Goal: Information Seeking & Learning: Find specific fact

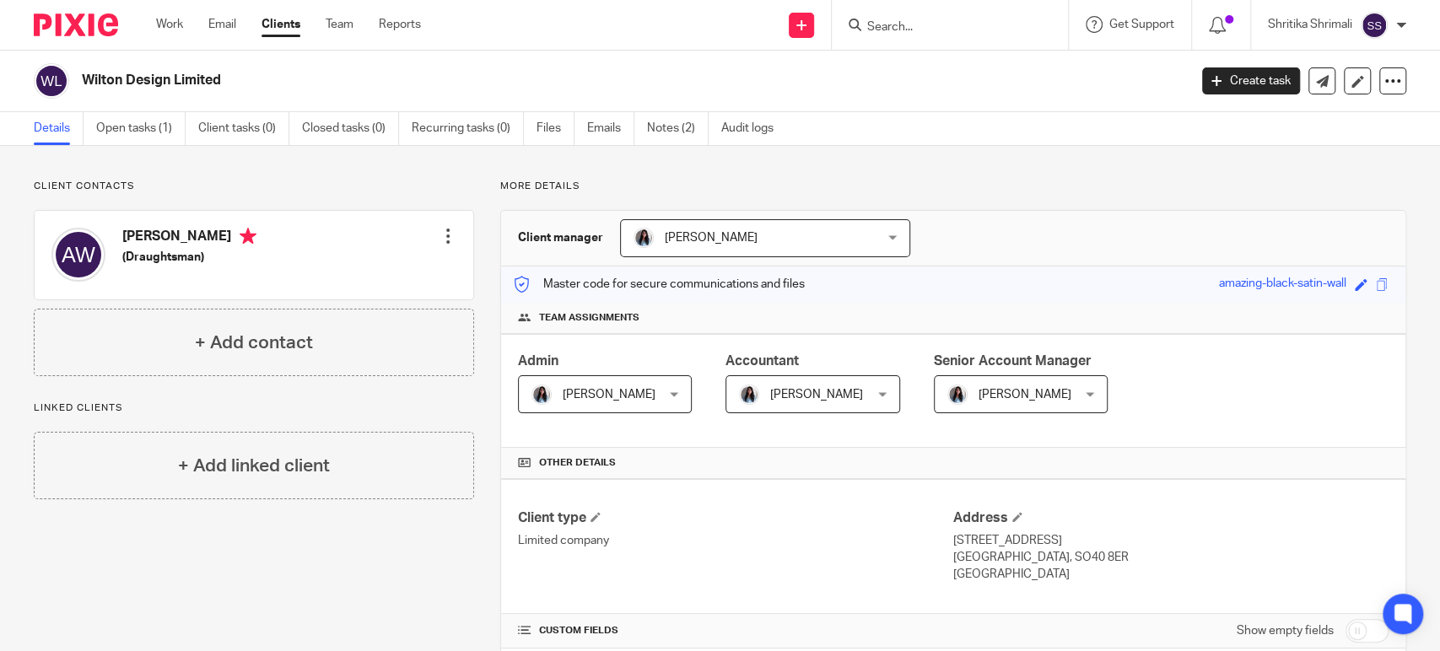
scroll to position [562, 0]
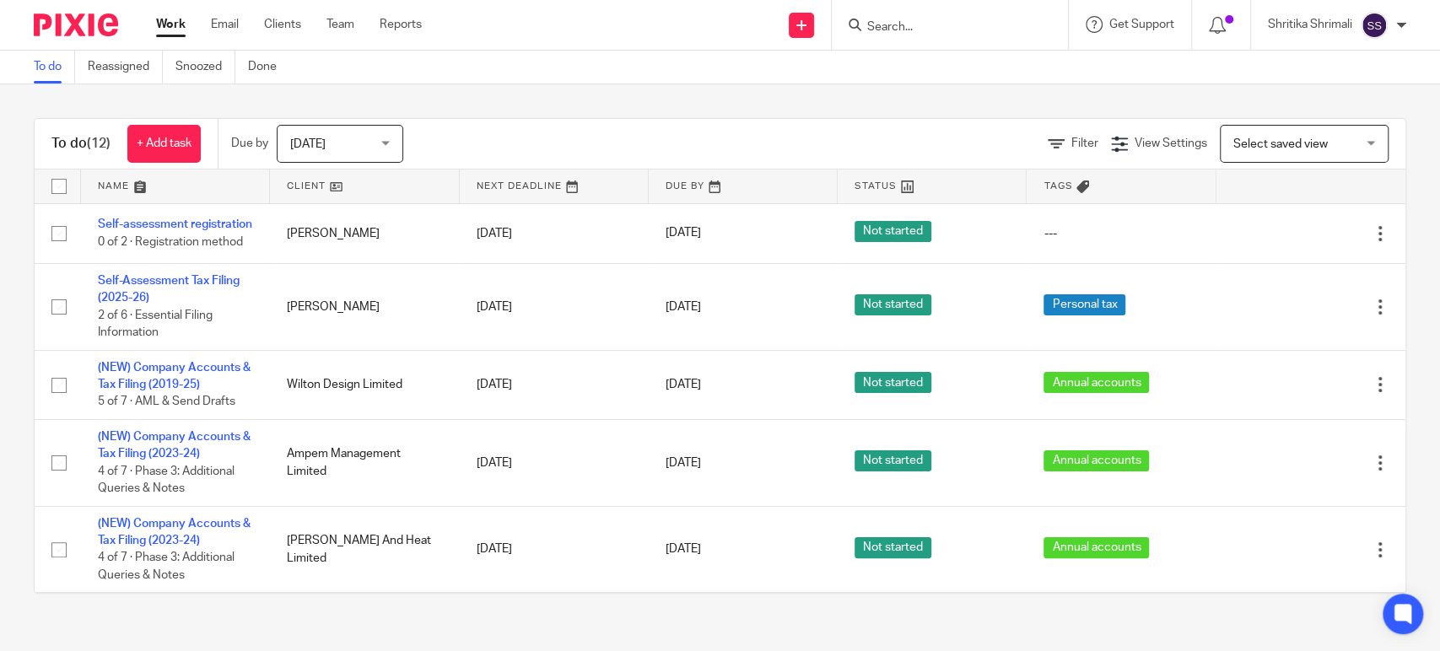
click at [908, 41] on div at bounding box center [950, 25] width 236 height 50
click at [910, 32] on input "Search" at bounding box center [941, 27] width 152 height 15
type input "wilton"
click at [977, 64] on link at bounding box center [966, 65] width 209 height 25
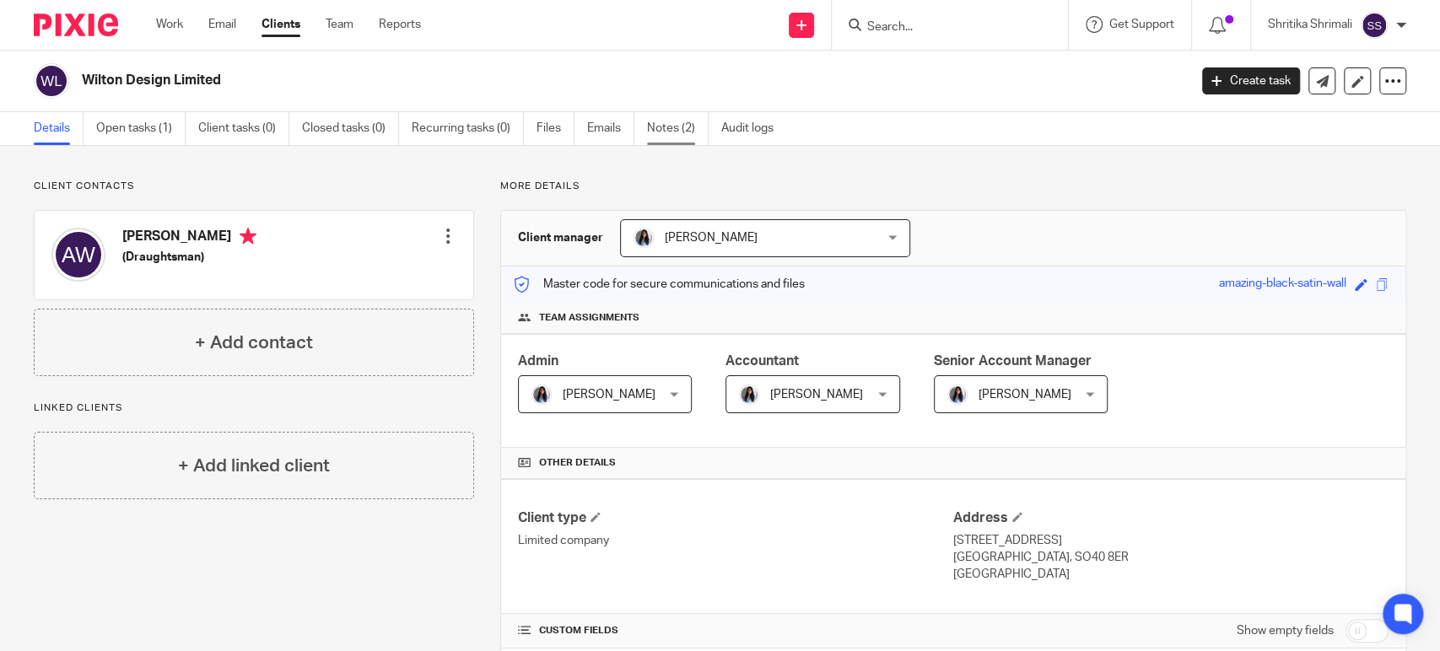
click at [660, 122] on link "Notes (2)" at bounding box center [678, 128] width 62 height 33
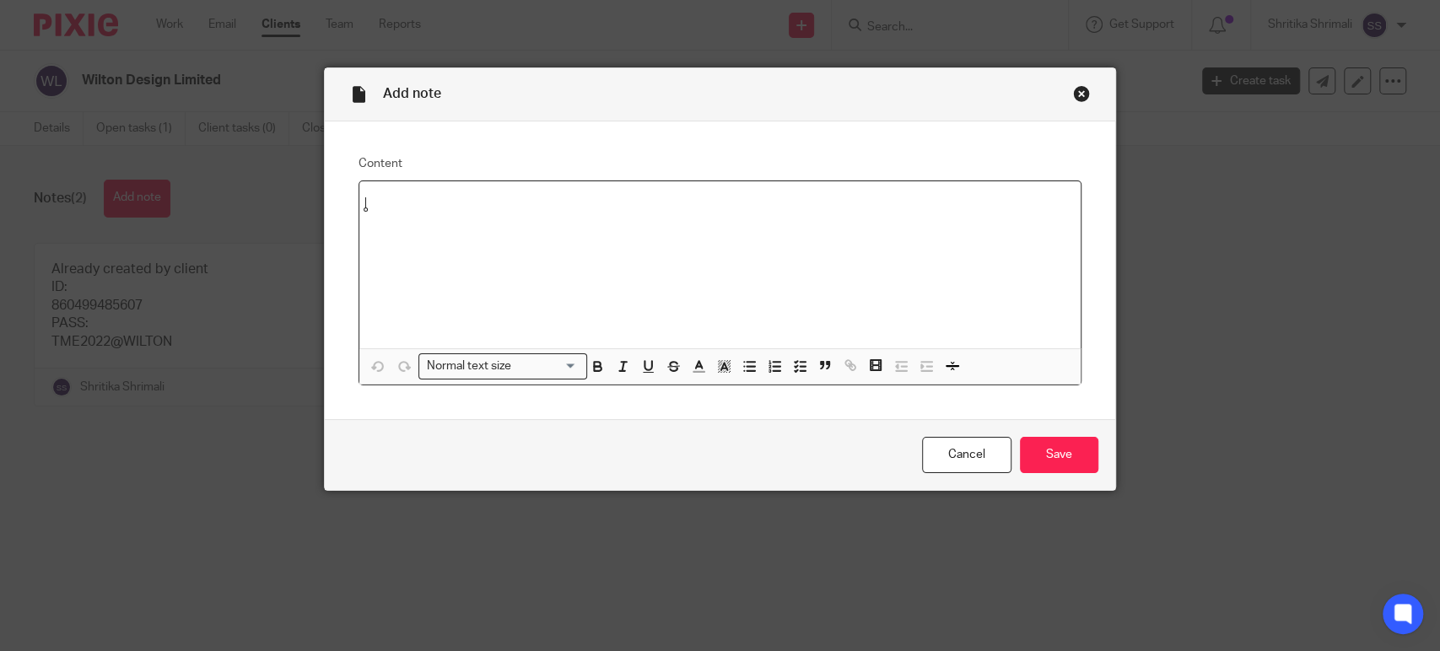
paste div
click at [382, 273] on div "Client gateway ID: 827283261790 Pass:" at bounding box center [719, 264] width 721 height 167
click at [407, 256] on p "Pass:" at bounding box center [720, 254] width 694 height 17
click at [528, 371] on input "Search for option" at bounding box center [546, 367] width 61 height 18
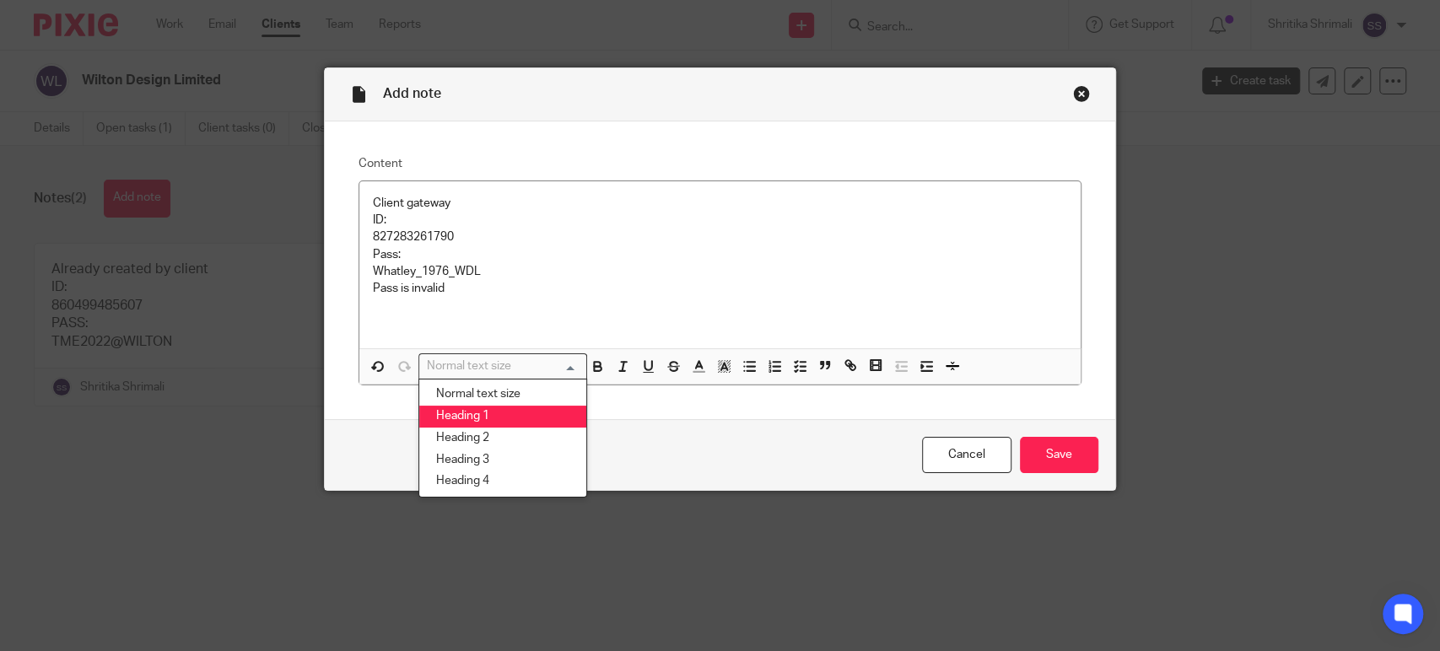
click at [509, 414] on li "Heading 1" at bounding box center [502, 417] width 167 height 22
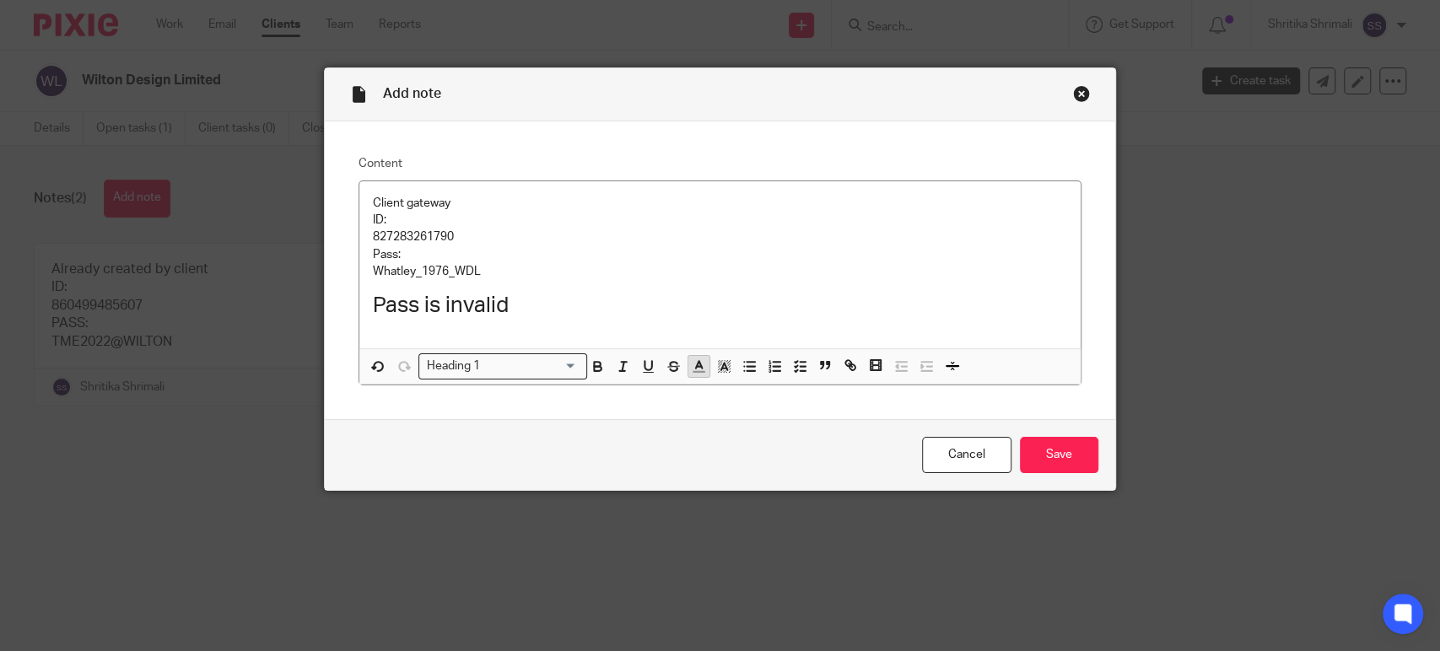
click at [694, 371] on icon "button" at bounding box center [698, 365] width 15 height 15
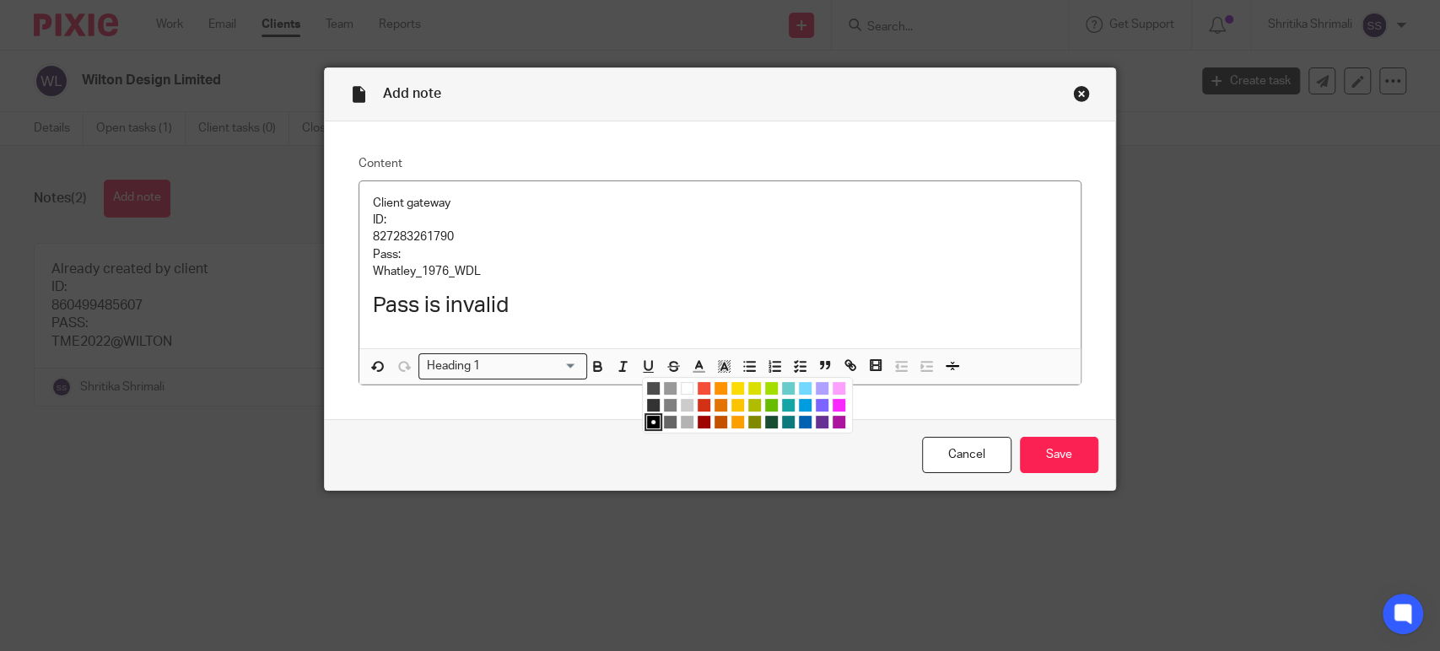
click at [698, 401] on li "color:#D33115" at bounding box center [704, 405] width 13 height 13
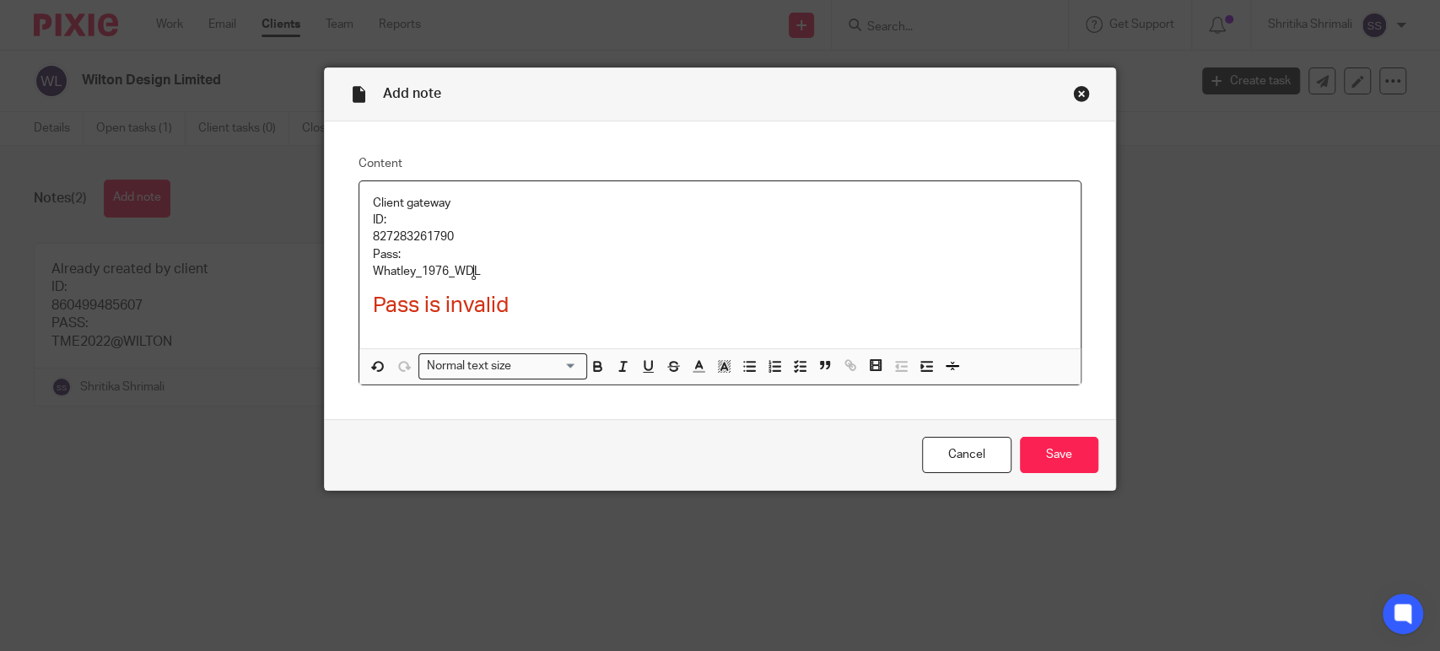
click at [583, 263] on p "Whatley_1976_WDL" at bounding box center [720, 271] width 694 height 17
click at [1040, 455] on input "Save" at bounding box center [1059, 455] width 78 height 36
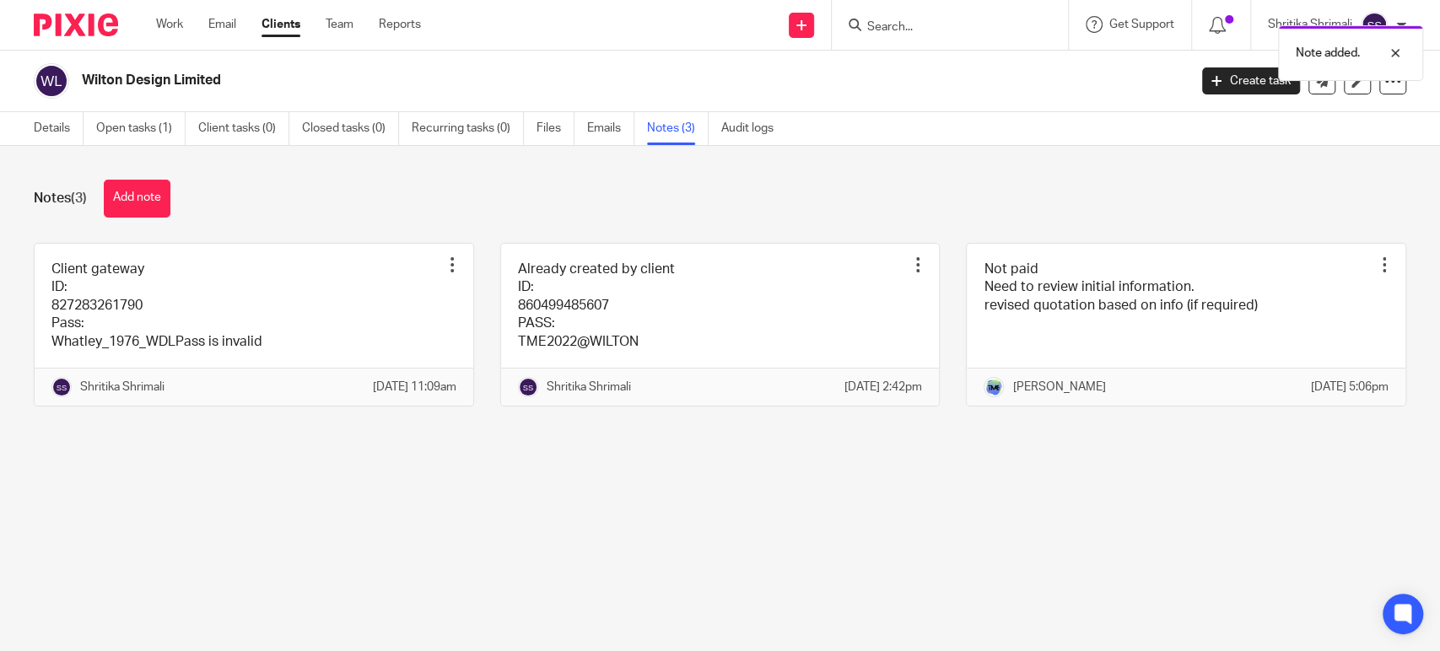
click at [164, 24] on link "Work" at bounding box center [169, 24] width 27 height 17
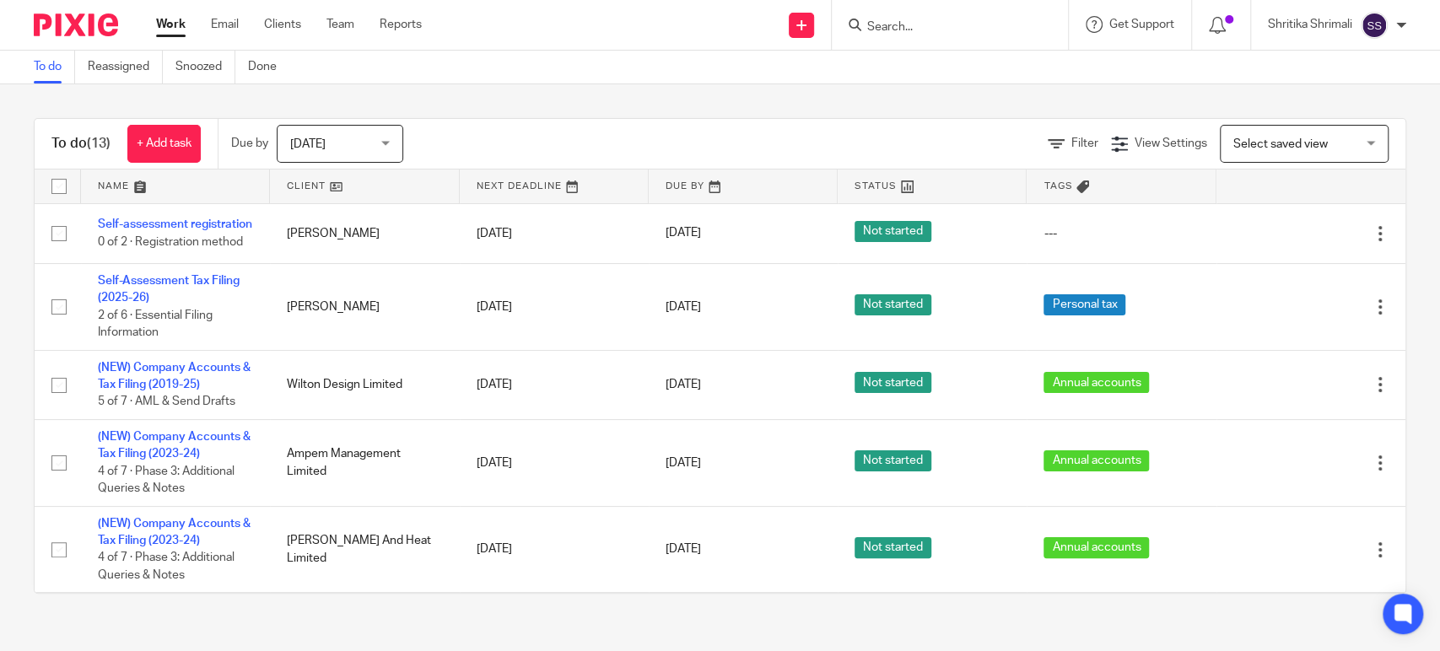
click at [886, 28] on input "Search" at bounding box center [941, 27] width 152 height 15
type input "emotion"
click at [983, 55] on link at bounding box center [966, 65] width 209 height 25
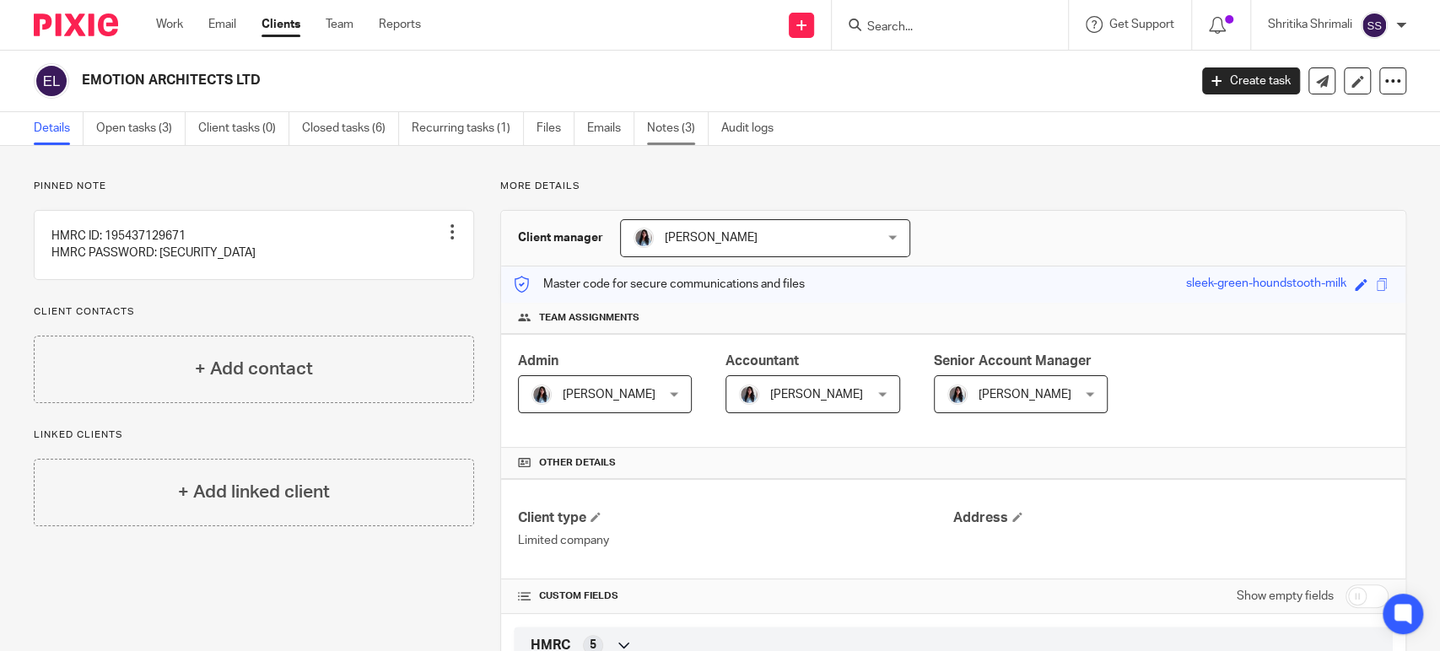
click at [675, 138] on link "Notes (3)" at bounding box center [678, 128] width 62 height 33
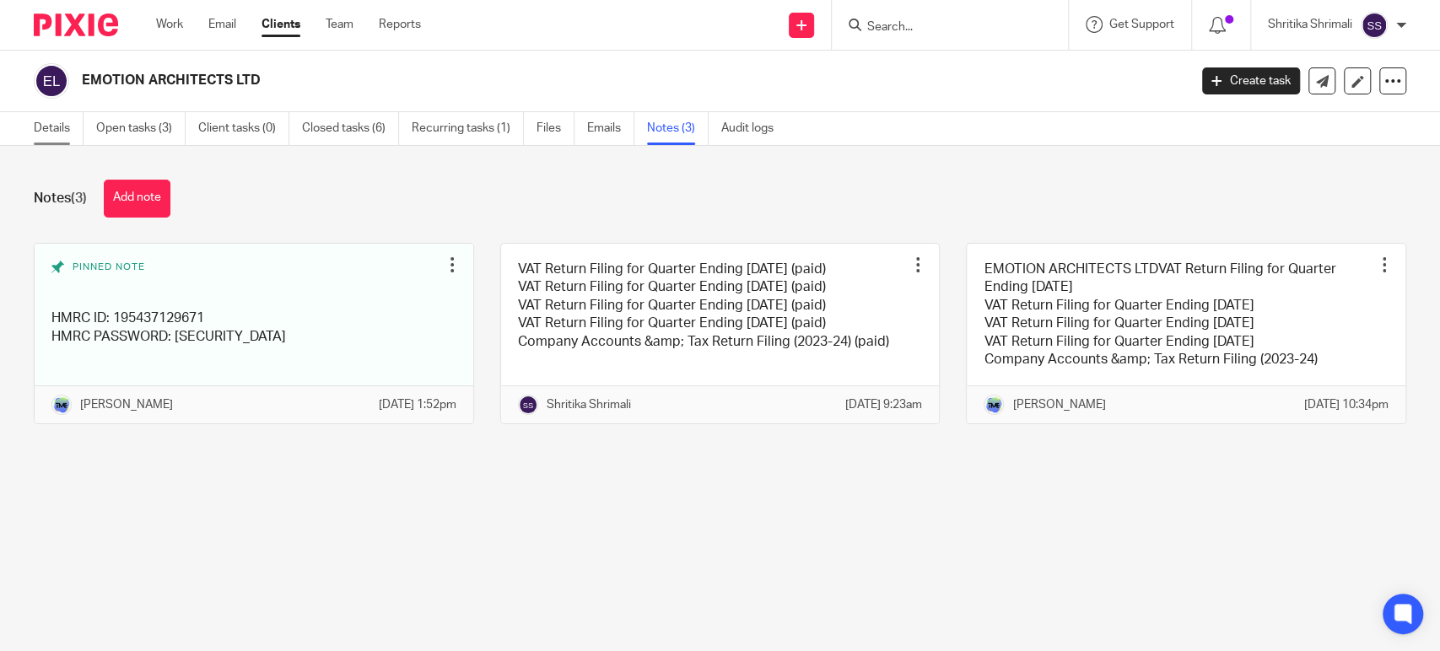
click at [61, 123] on link "Details" at bounding box center [59, 128] width 50 height 33
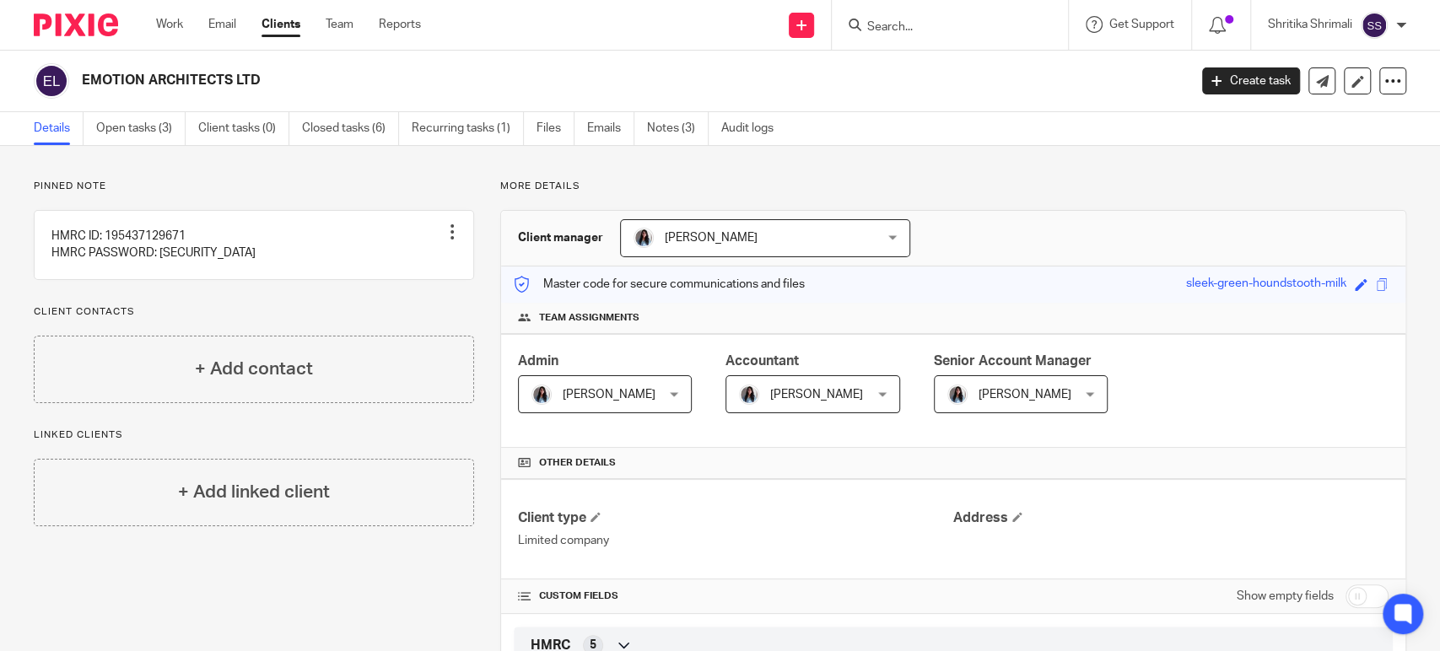
scroll to position [767, 0]
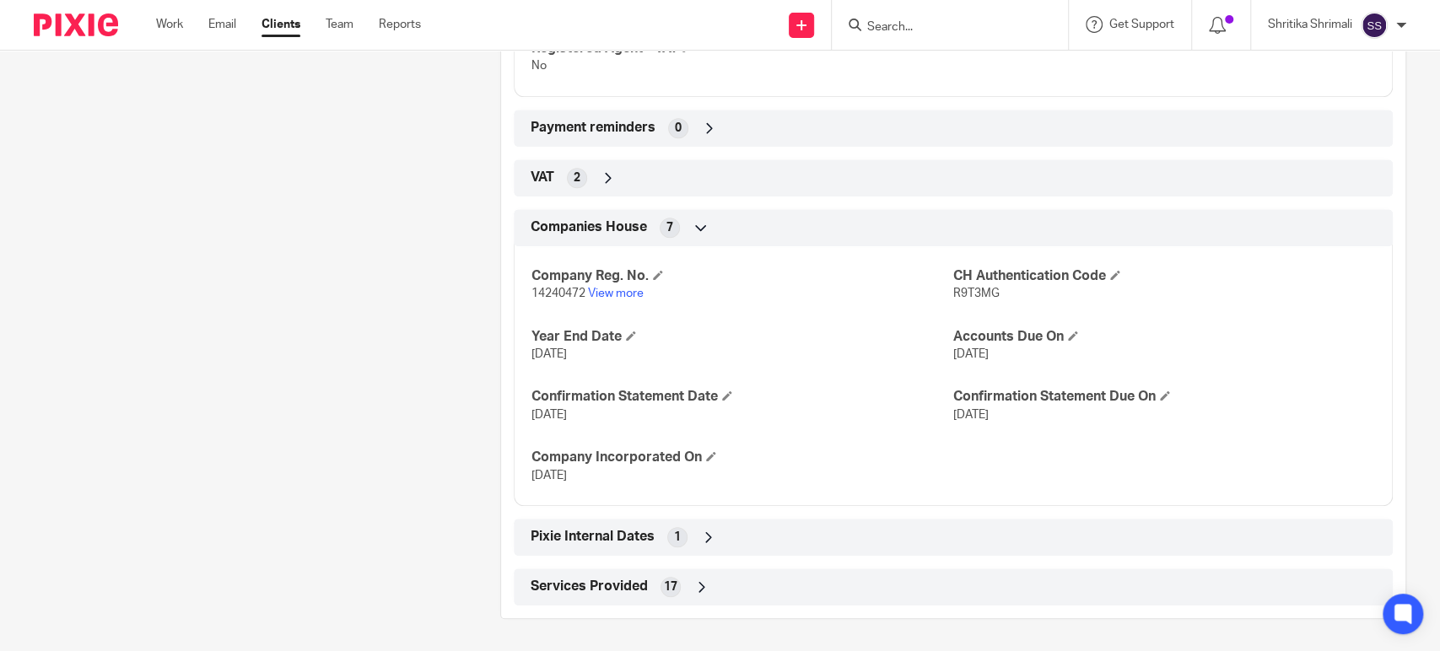
click at [965, 288] on span "R9T3MG" at bounding box center [976, 294] width 46 height 12
copy span "R9T3MG"
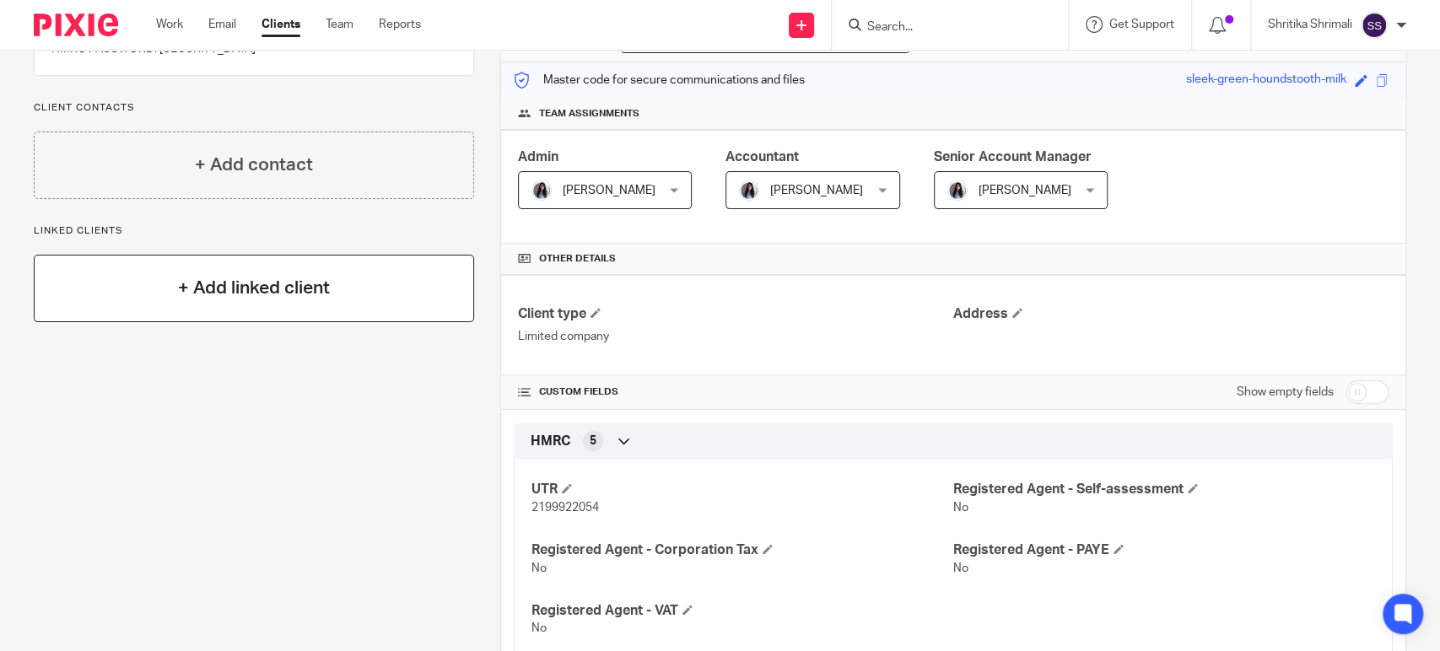
scroll to position [0, 0]
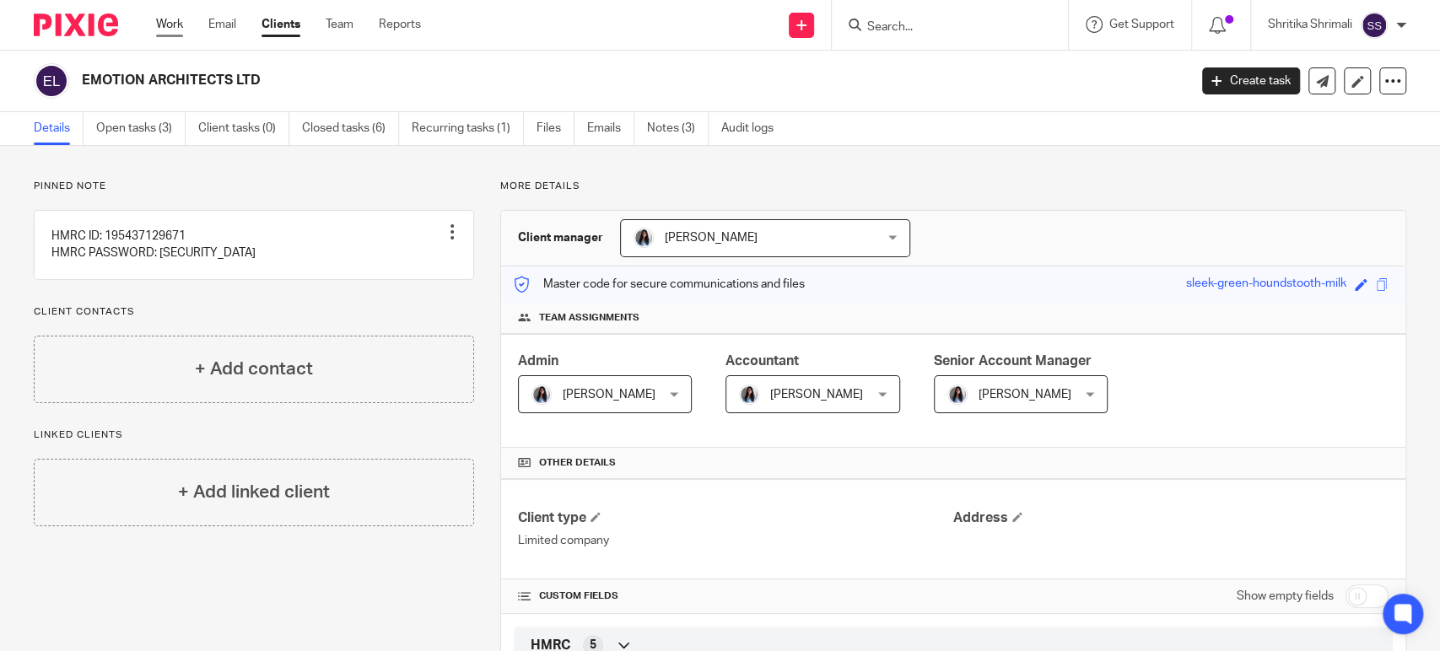
click at [179, 26] on link "Work" at bounding box center [169, 24] width 27 height 17
click at [676, 129] on link "Notes (3)" at bounding box center [678, 128] width 62 height 33
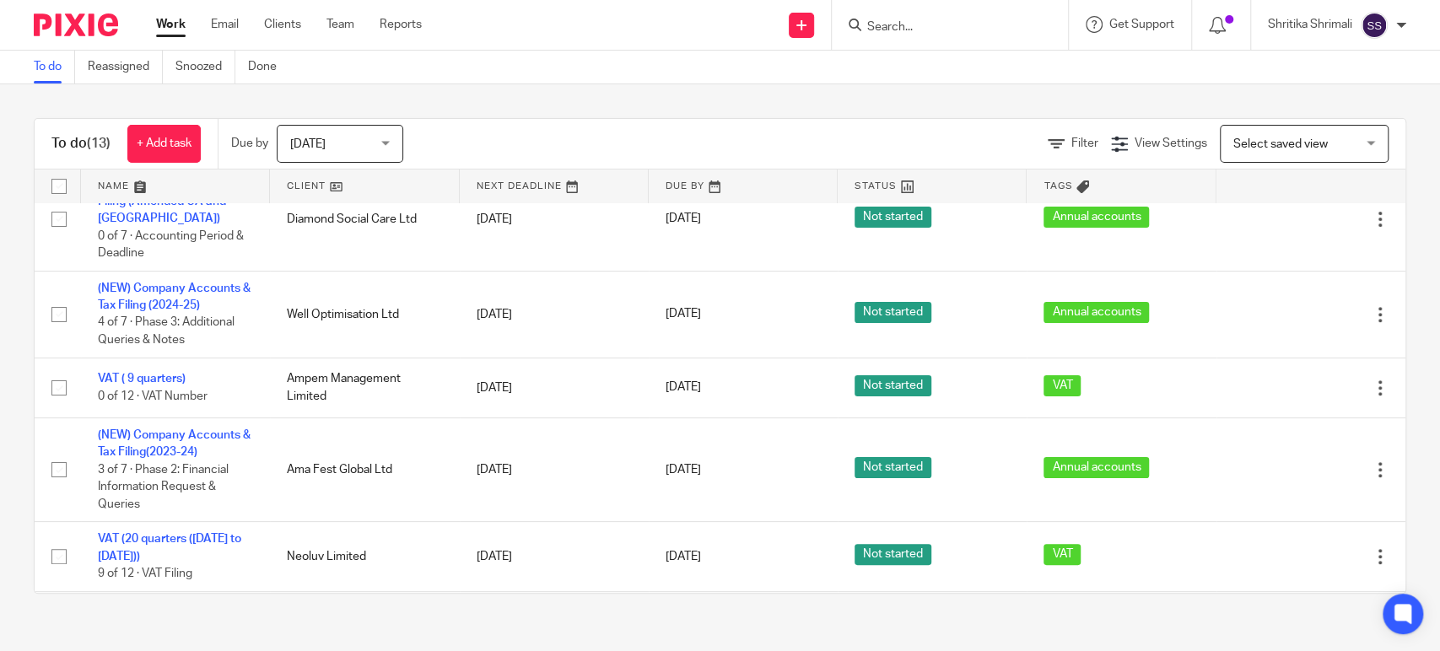
scroll to position [374, 0]
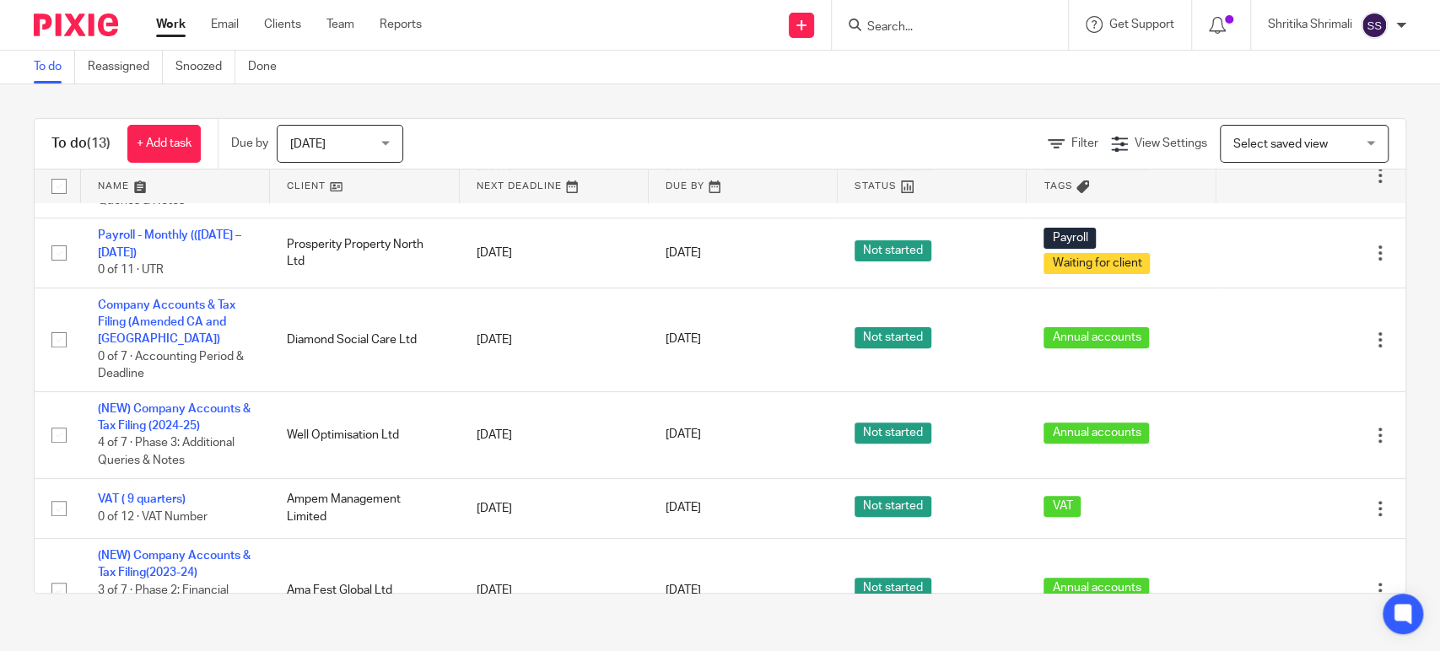
click at [654, 119] on div "To do (13) + Add task Due by Today Today Today Tomorrow This week Next week Thi…" at bounding box center [720, 144] width 1371 height 51
click at [924, 25] on input "Search" at bounding box center [941, 27] width 152 height 15
type input "EMO"
click at [923, 60] on link at bounding box center [966, 65] width 209 height 25
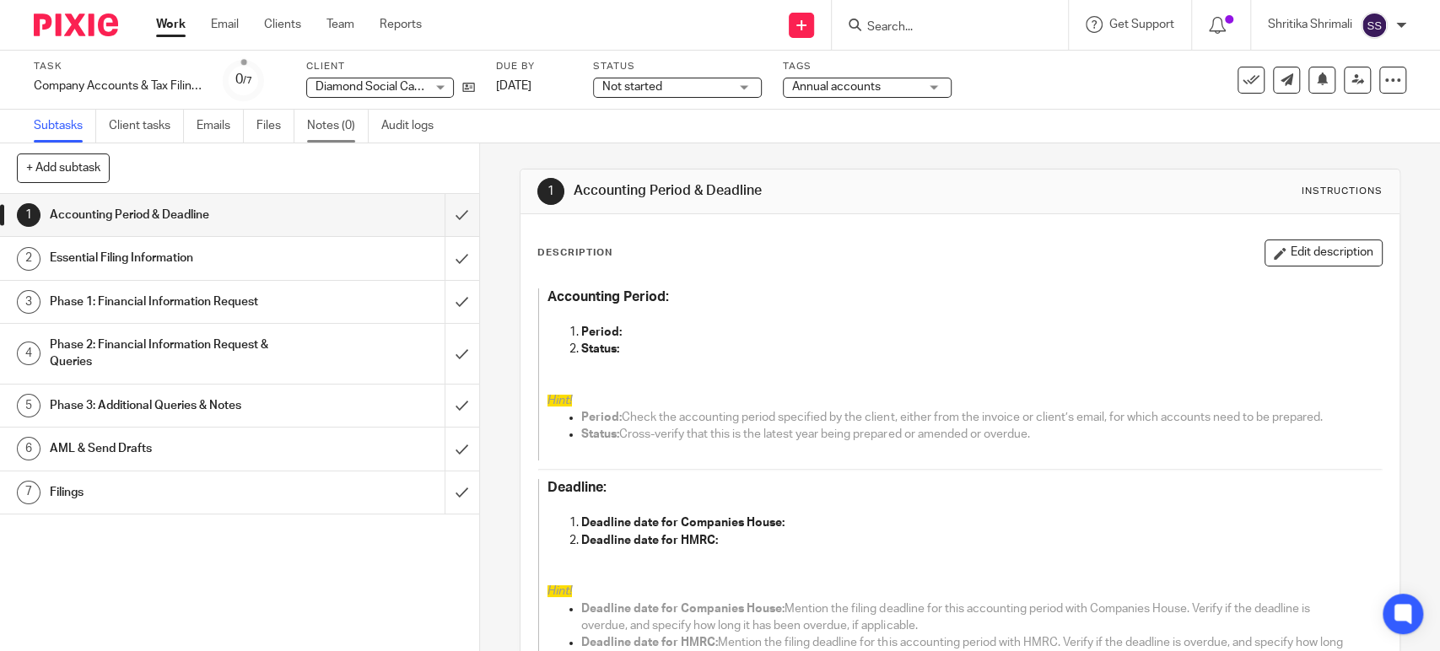
click at [342, 122] on link "Notes (0)" at bounding box center [338, 126] width 62 height 33
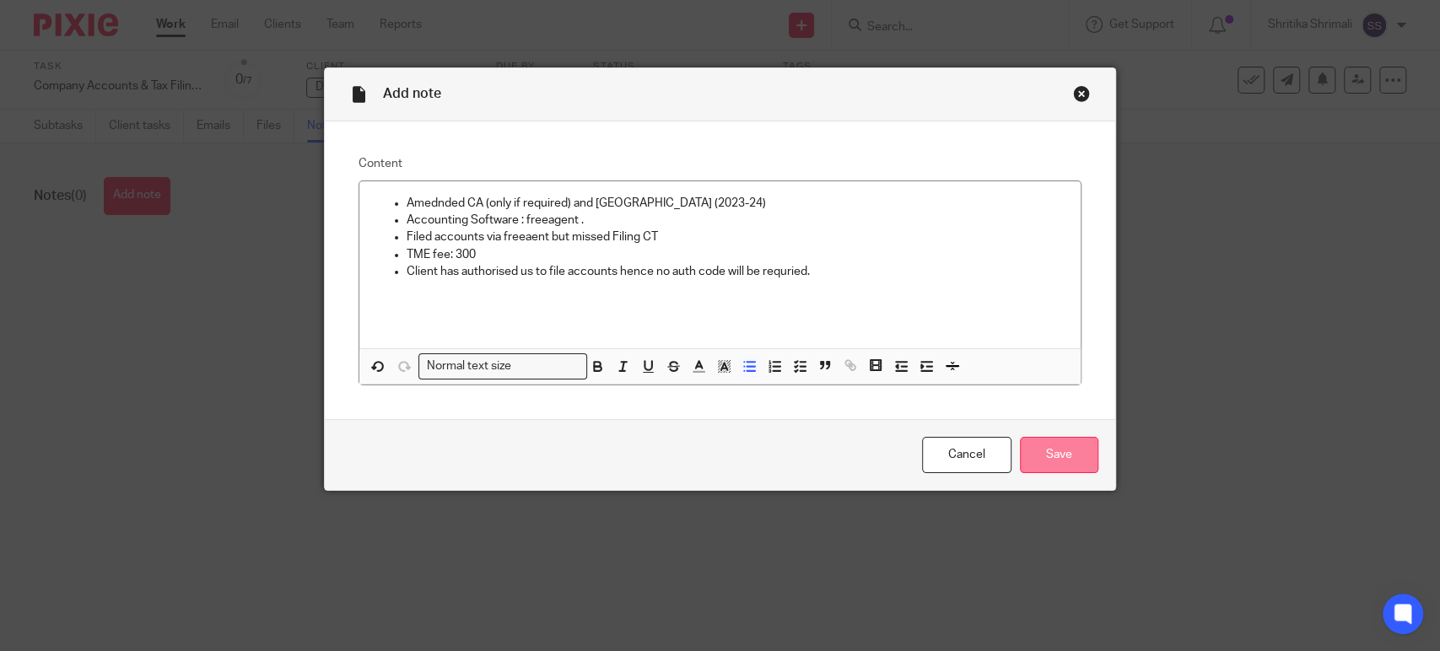
click at [1053, 451] on input "Save" at bounding box center [1059, 455] width 78 height 36
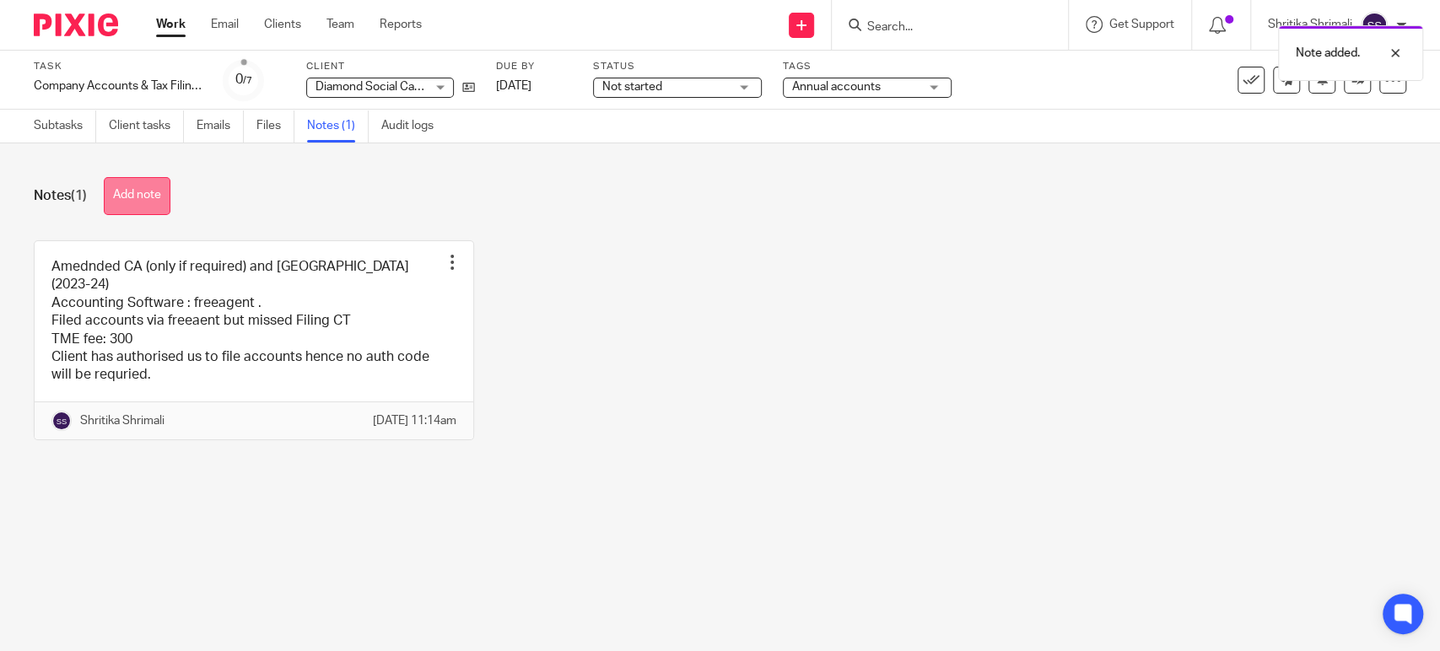
click at [145, 213] on button "Add note" at bounding box center [137, 196] width 67 height 38
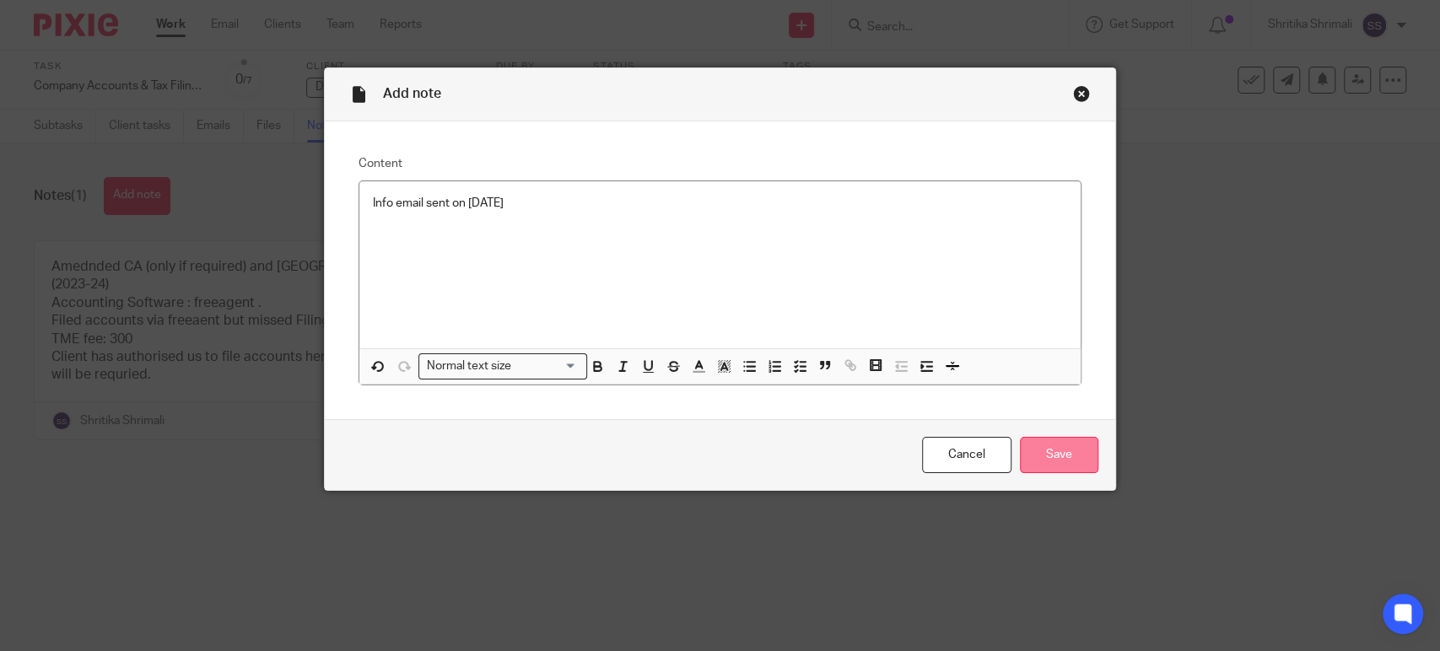
click at [1066, 448] on input "Save" at bounding box center [1059, 455] width 78 height 36
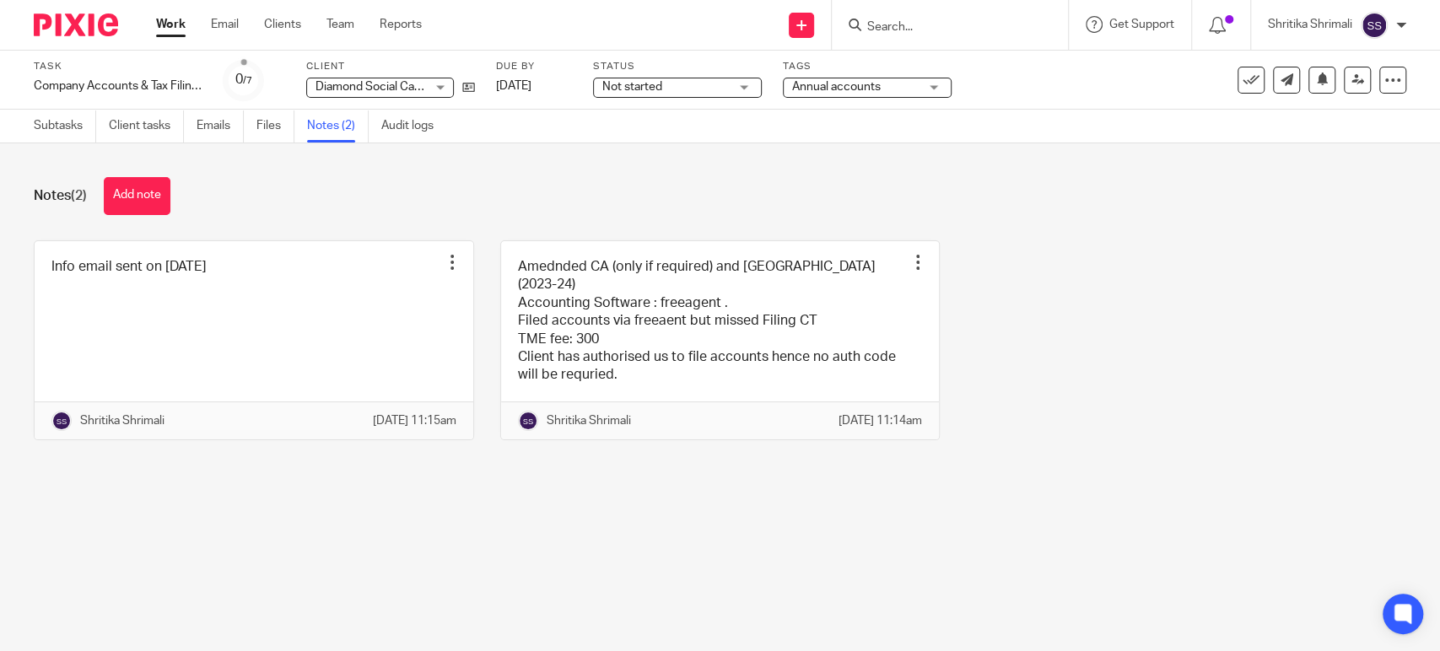
click at [572, 89] on div "Task Company Accounts & Tax Filing (Amended CA and New CT) Save Company Account…" at bounding box center [606, 80] width 1144 height 40
click at [559, 79] on link "[DATE]" at bounding box center [534, 87] width 76 height 18
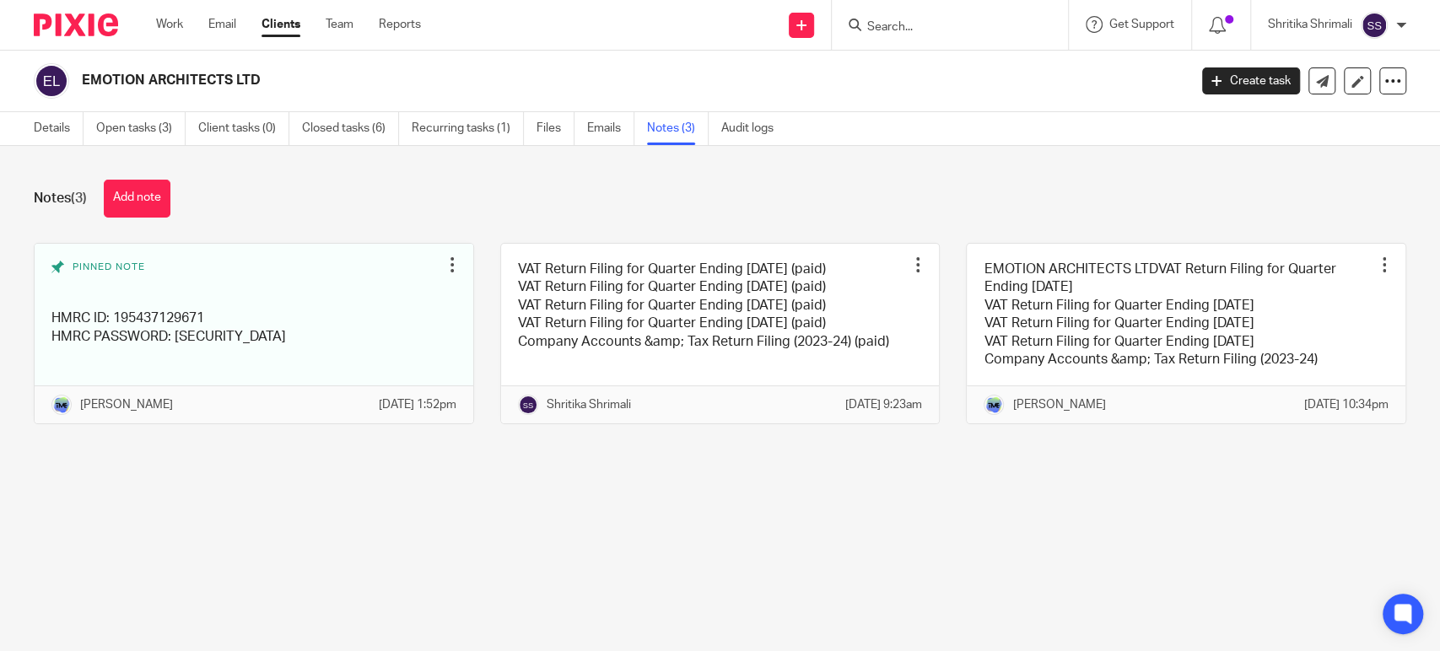
click at [333, 329] on link at bounding box center [254, 334] width 439 height 180
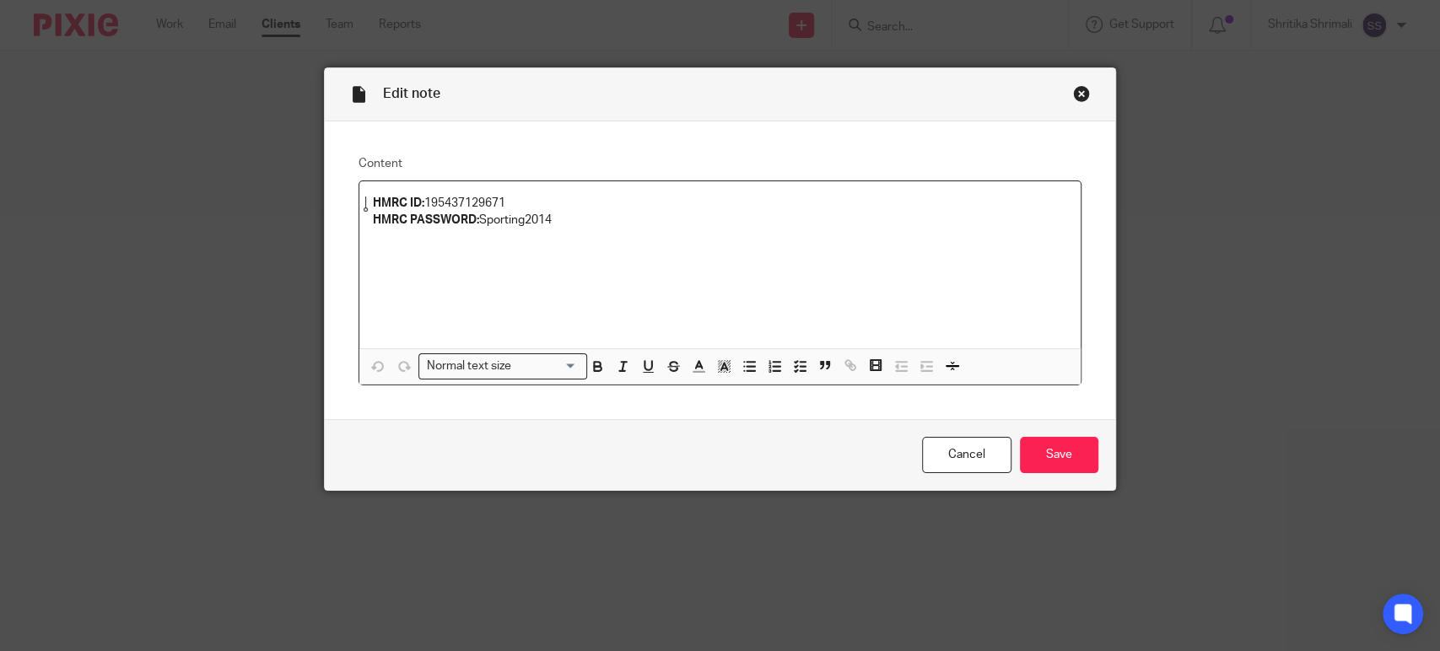
click at [467, 195] on p "HMRC ID: 195437129671" at bounding box center [720, 203] width 694 height 17
copy p "195437129671"
click at [495, 221] on p "HMRC PASSWORD: Sporting2014" at bounding box center [720, 220] width 694 height 17
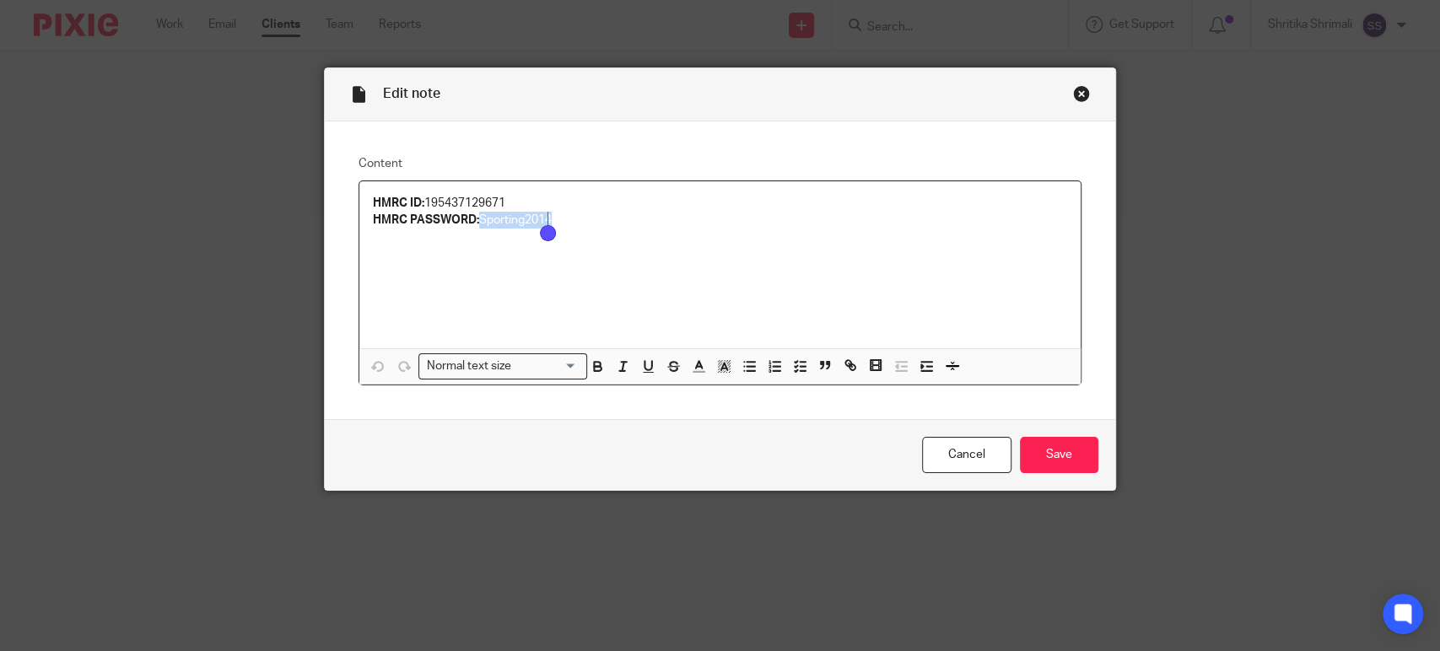
copy p "Sporting2014"
click at [898, 258] on div "HMRC ID: 195437129671 HMRC PASSWORD: Sporting2014" at bounding box center [719, 264] width 721 height 167
click at [965, 461] on link "Cancel" at bounding box center [966, 455] width 89 height 36
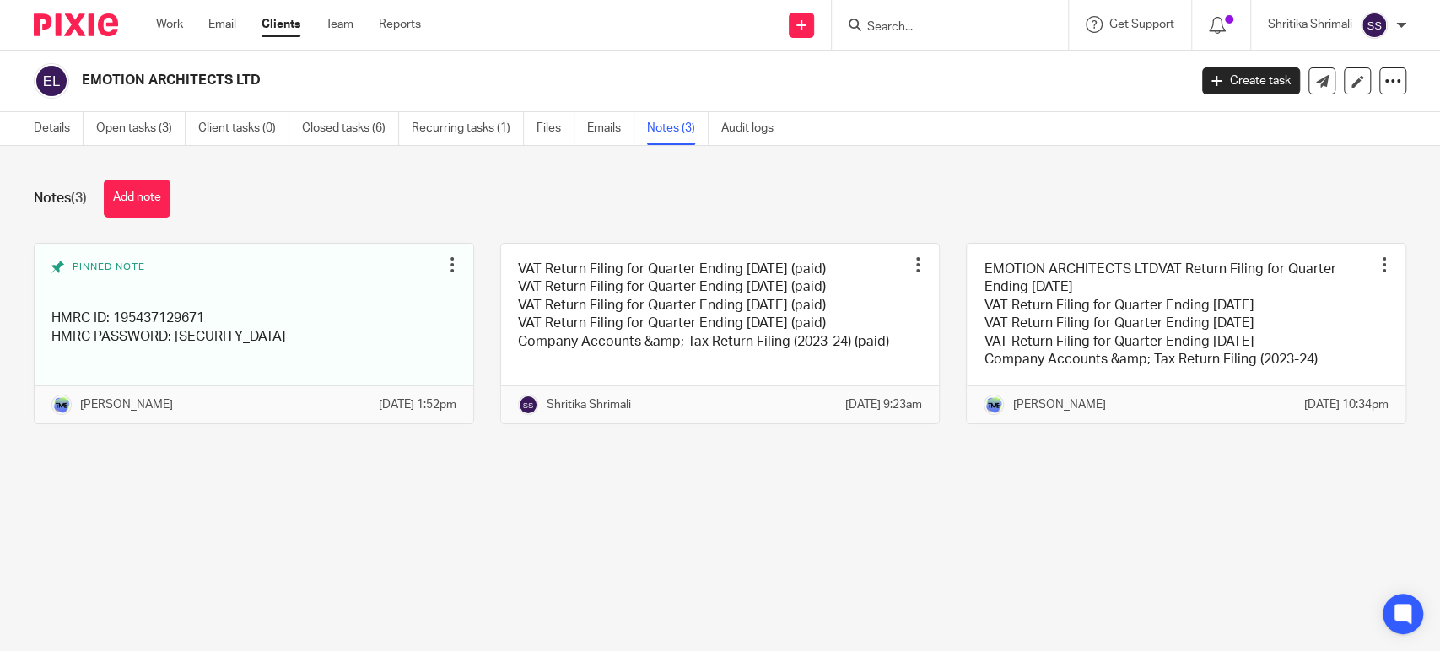
drag, startPoint x: 160, startPoint y: 2, endPoint x: 575, endPoint y: 205, distance: 462.1
click at [575, 205] on div "Notes (3) Add note" at bounding box center [720, 199] width 1372 height 38
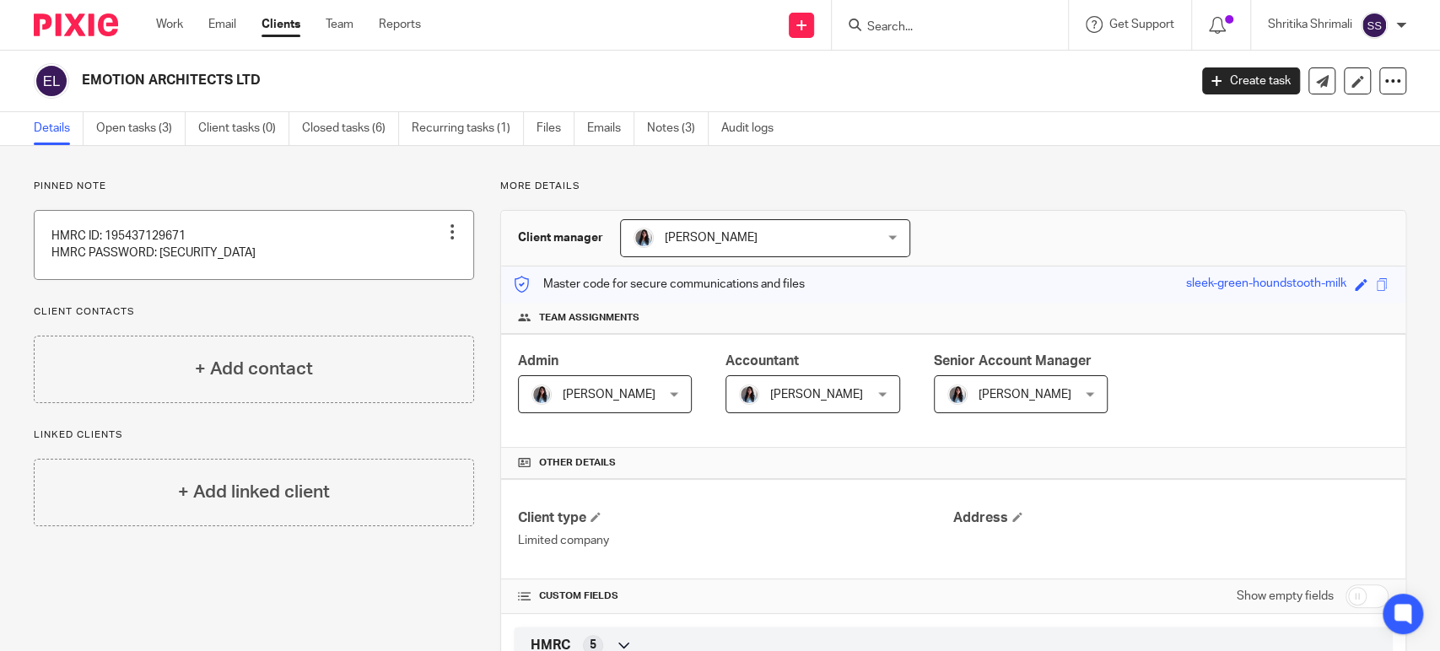
click at [283, 276] on link at bounding box center [254, 245] width 439 height 68
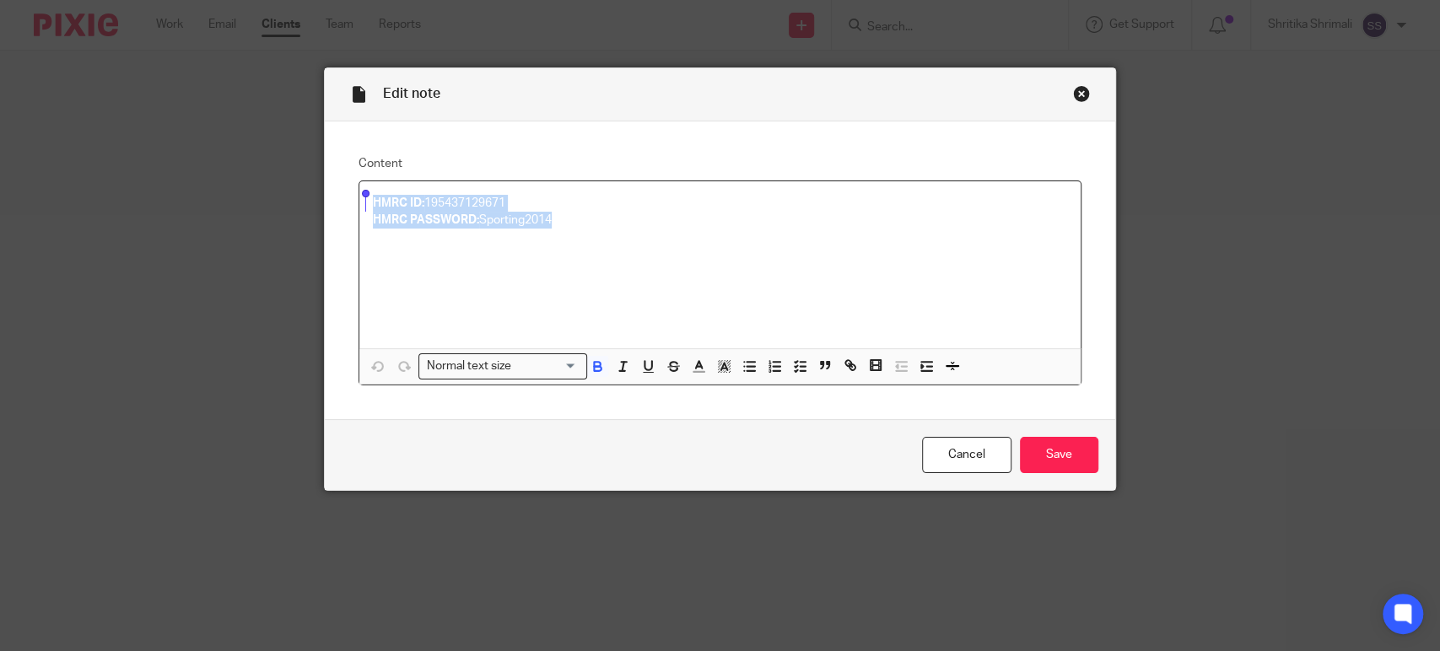
drag, startPoint x: 570, startPoint y: 220, endPoint x: 339, endPoint y: 204, distance: 231.7
click at [339, 204] on div "Content HMRC ID: 195437129671 HMRC PASSWORD: Sporting2014 Normal text size Load…" at bounding box center [720, 270] width 790 height 299
copy div "HMRC ID: 195437129671 HMRC PASSWORD: Sporting2014"
click at [1080, 95] on div "Close this dialog window" at bounding box center [1081, 93] width 17 height 17
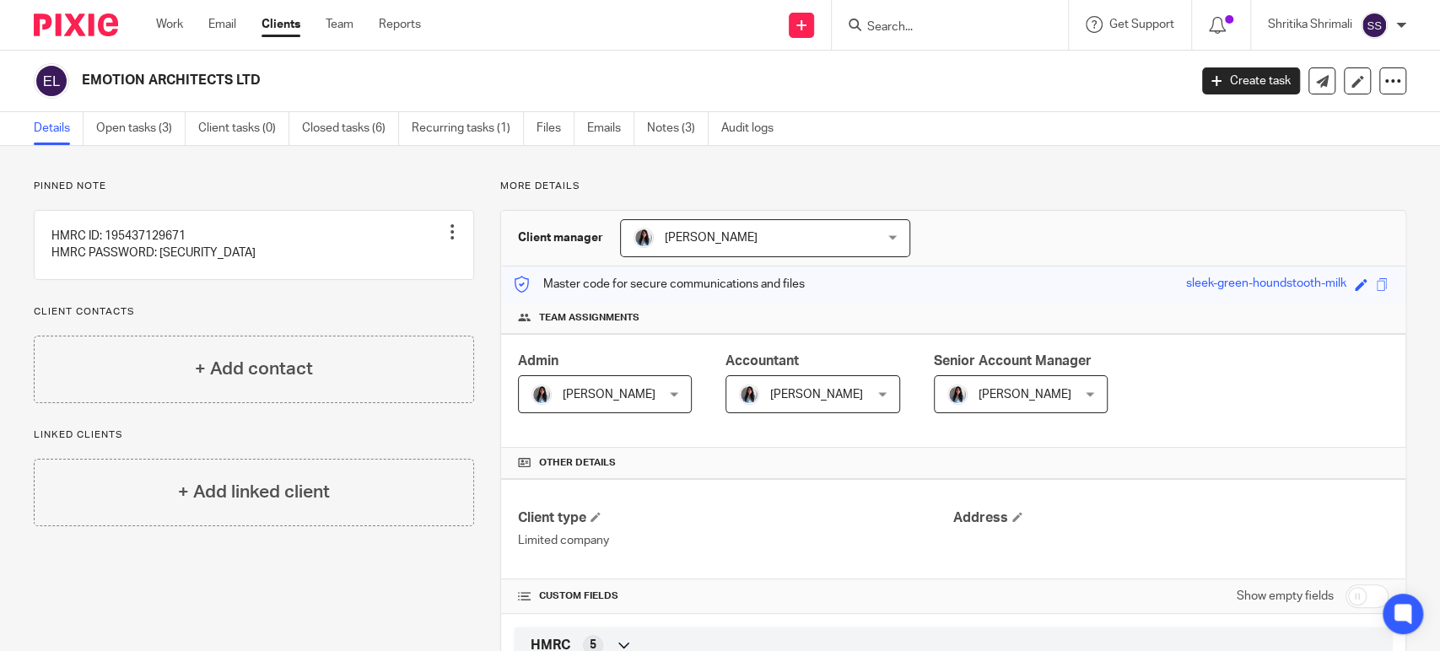
scroll to position [468, 0]
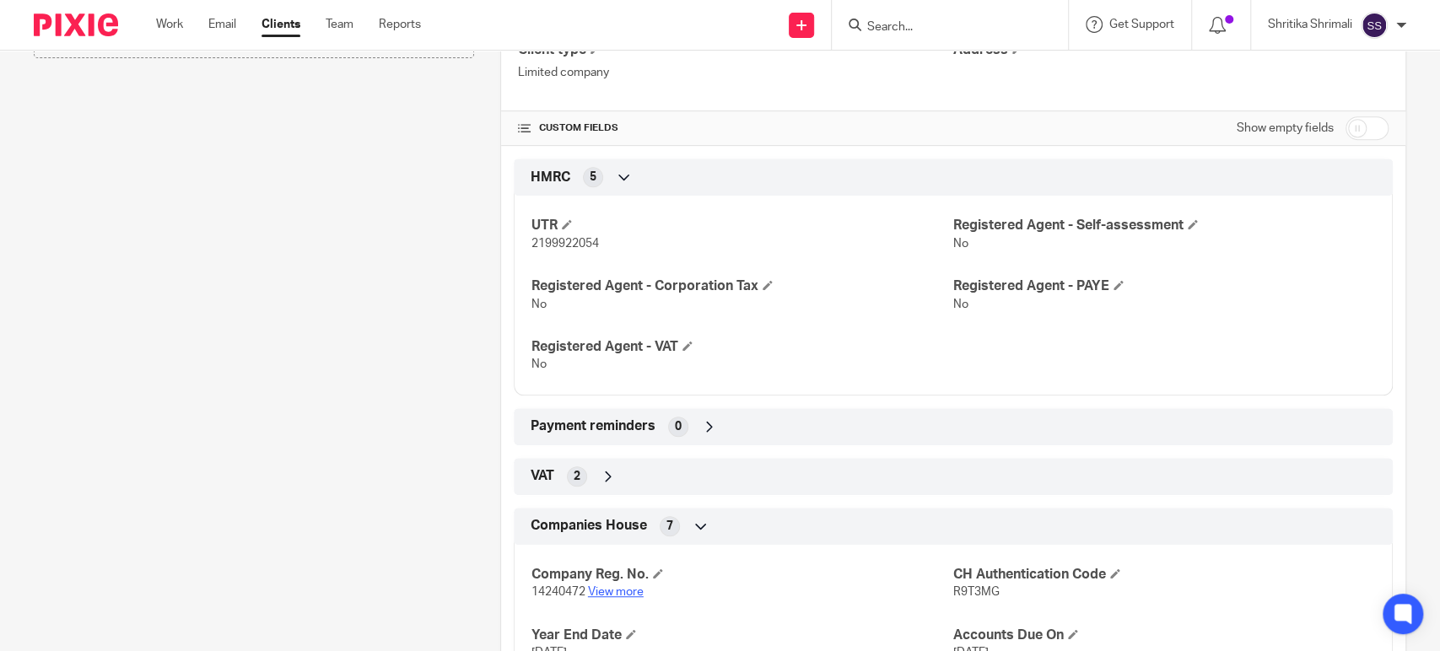
click at [614, 590] on link "View more" at bounding box center [616, 592] width 56 height 12
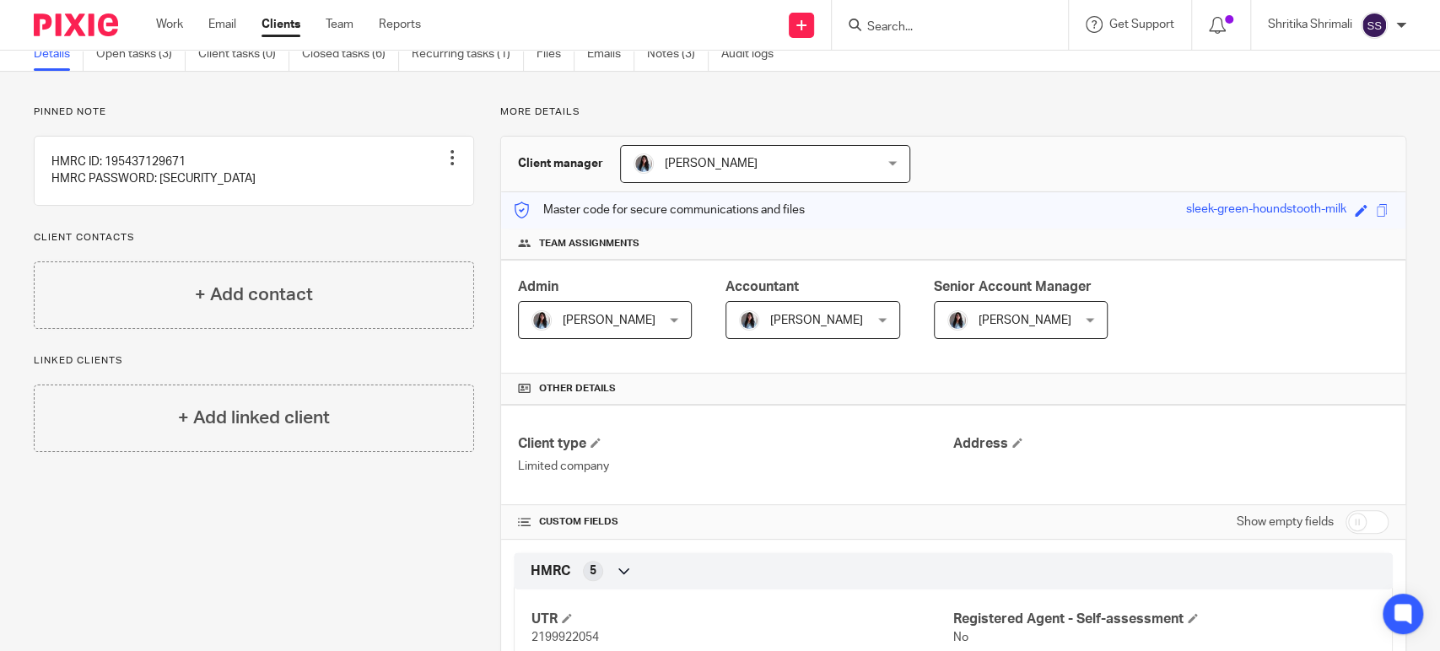
scroll to position [0, 0]
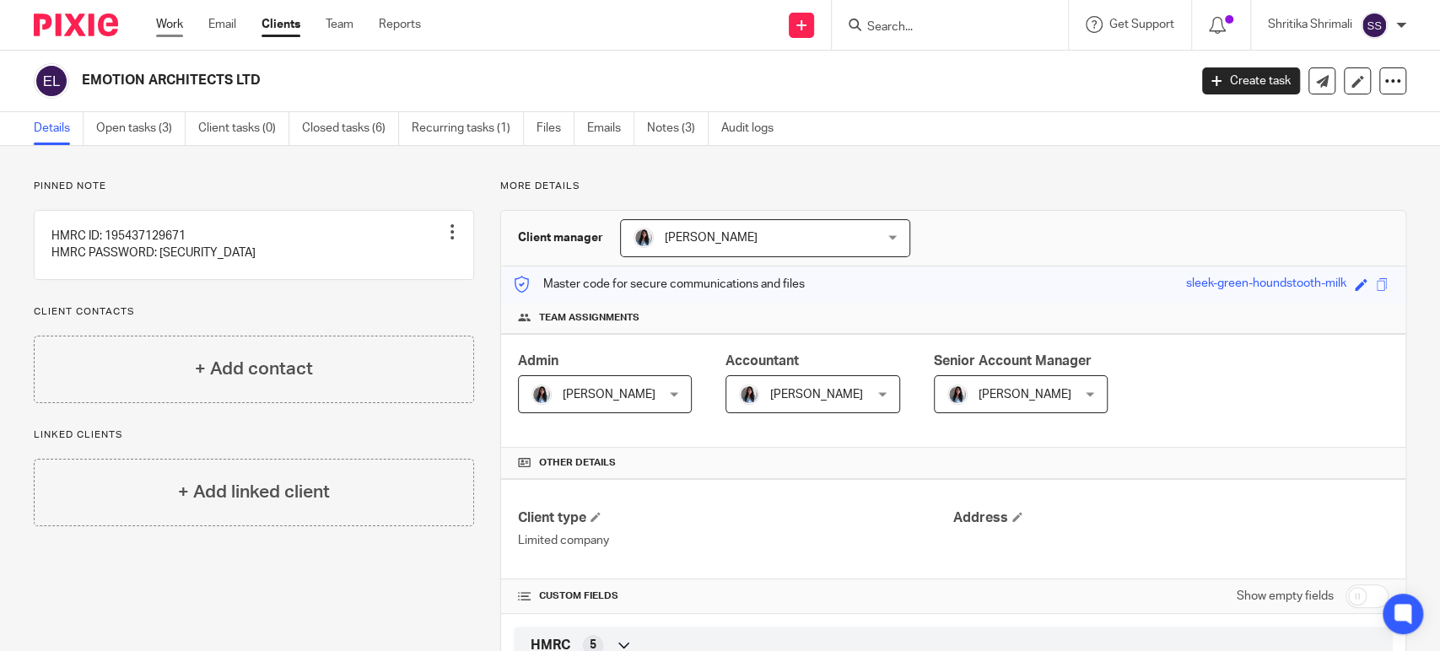
click at [170, 25] on link "Work" at bounding box center [169, 24] width 27 height 17
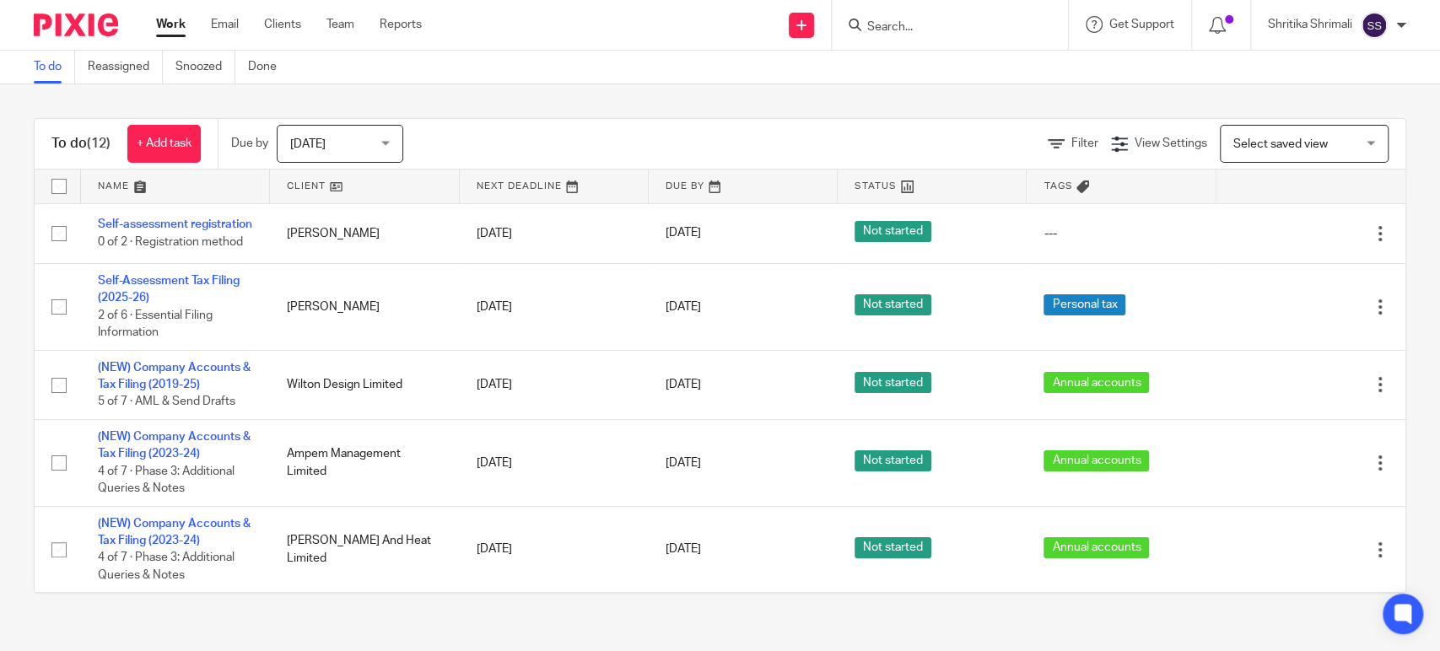
click at [878, 31] on input "Search" at bounding box center [941, 27] width 152 height 15
type input "emot"
click at [976, 68] on link at bounding box center [966, 65] width 209 height 25
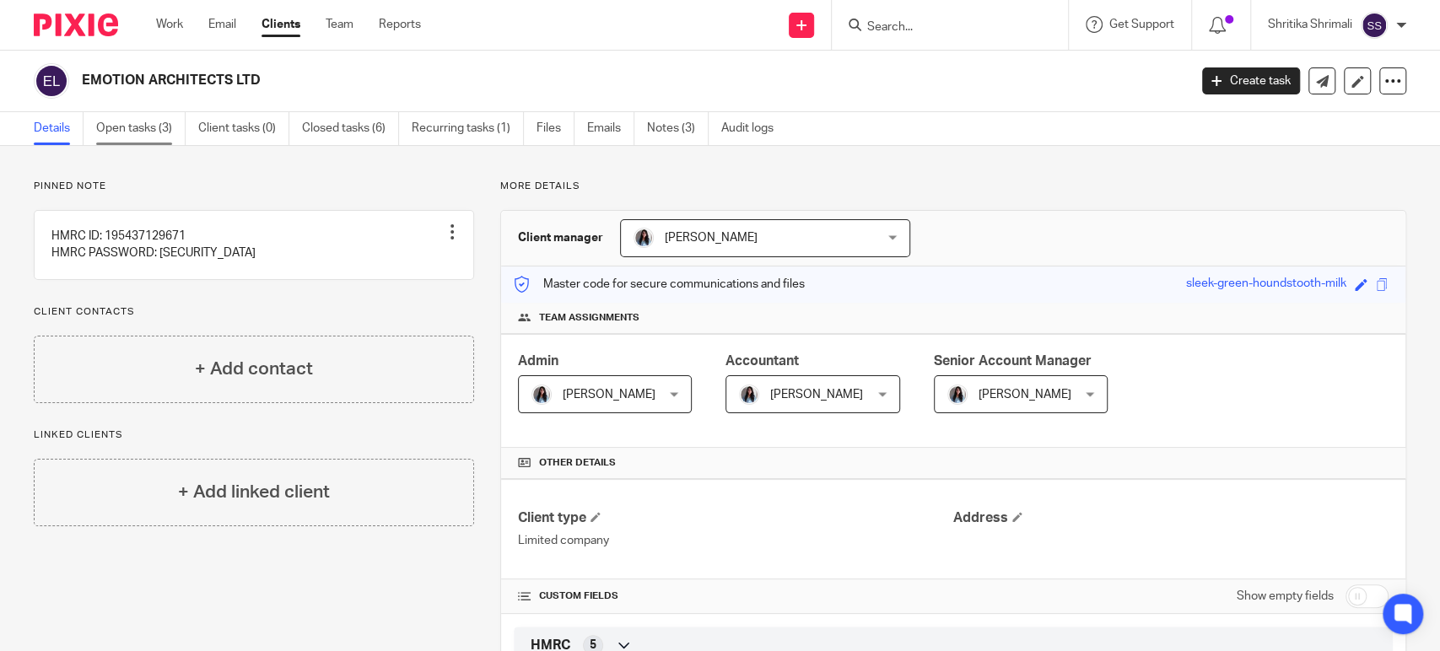
click at [124, 129] on link "Open tasks (3)" at bounding box center [140, 128] width 89 height 33
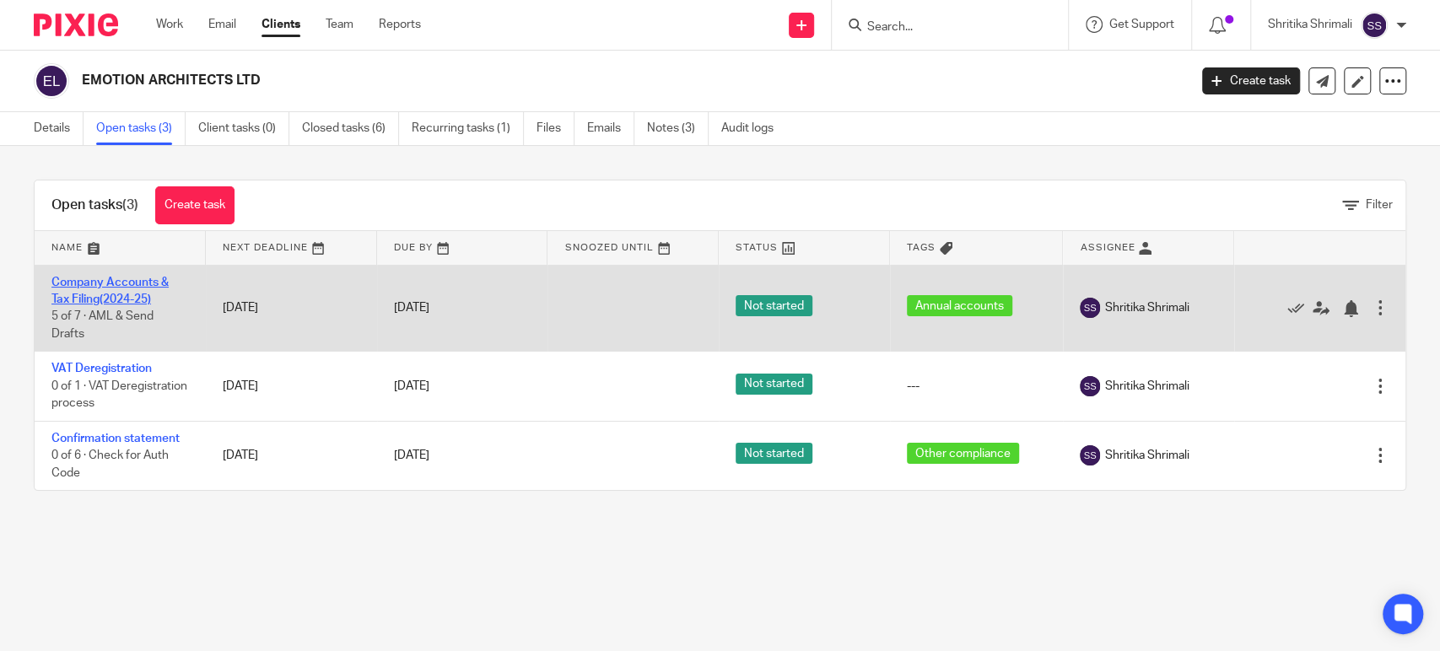
click at [94, 278] on link "Company Accounts & Tax Filing(2024-25)" at bounding box center [109, 291] width 117 height 29
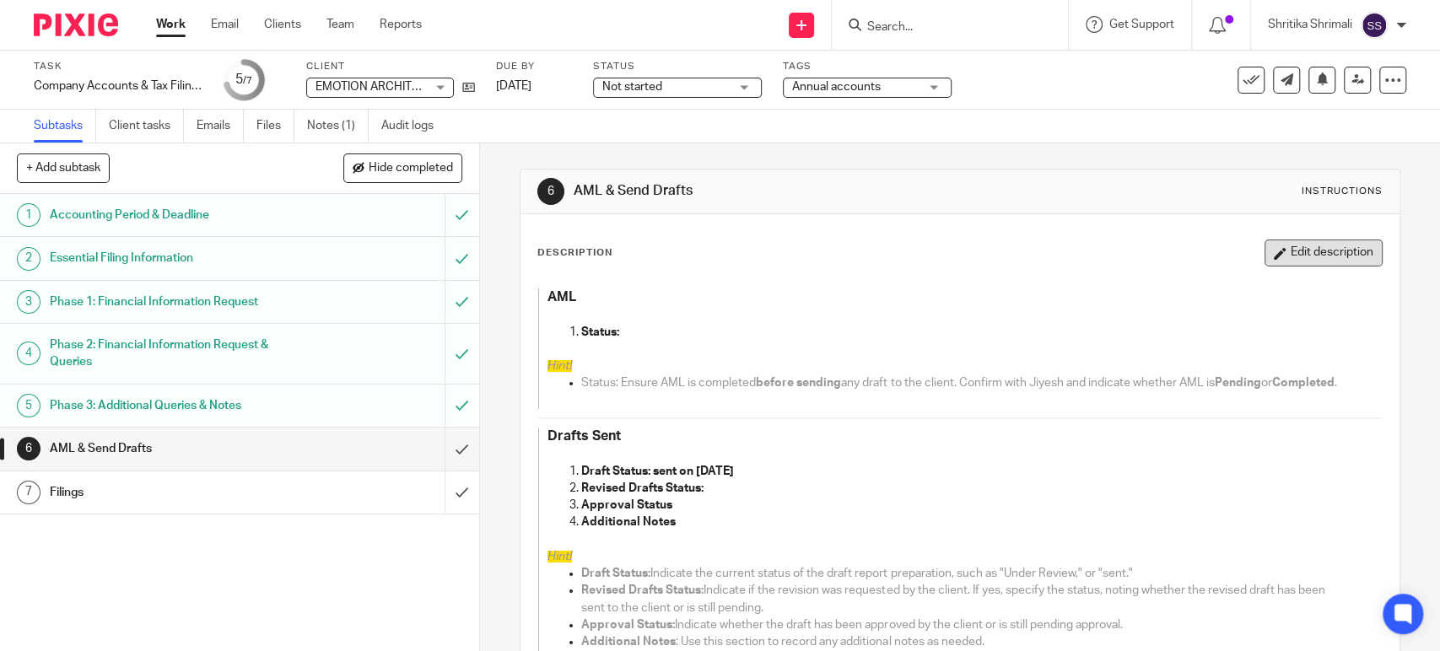
click at [1269, 261] on button "Edit description" at bounding box center [1323, 253] width 118 height 27
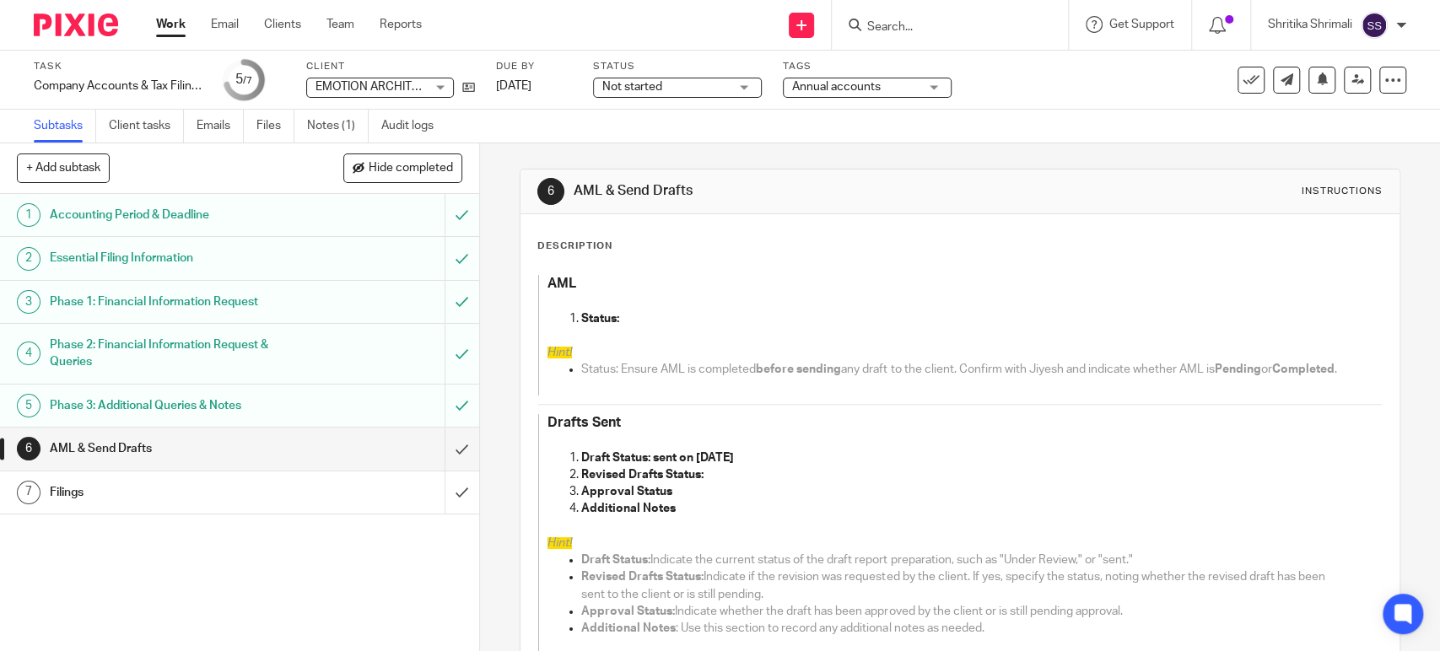
click at [730, 483] on p "Revised Drafts Status:" at bounding box center [964, 474] width 766 height 17
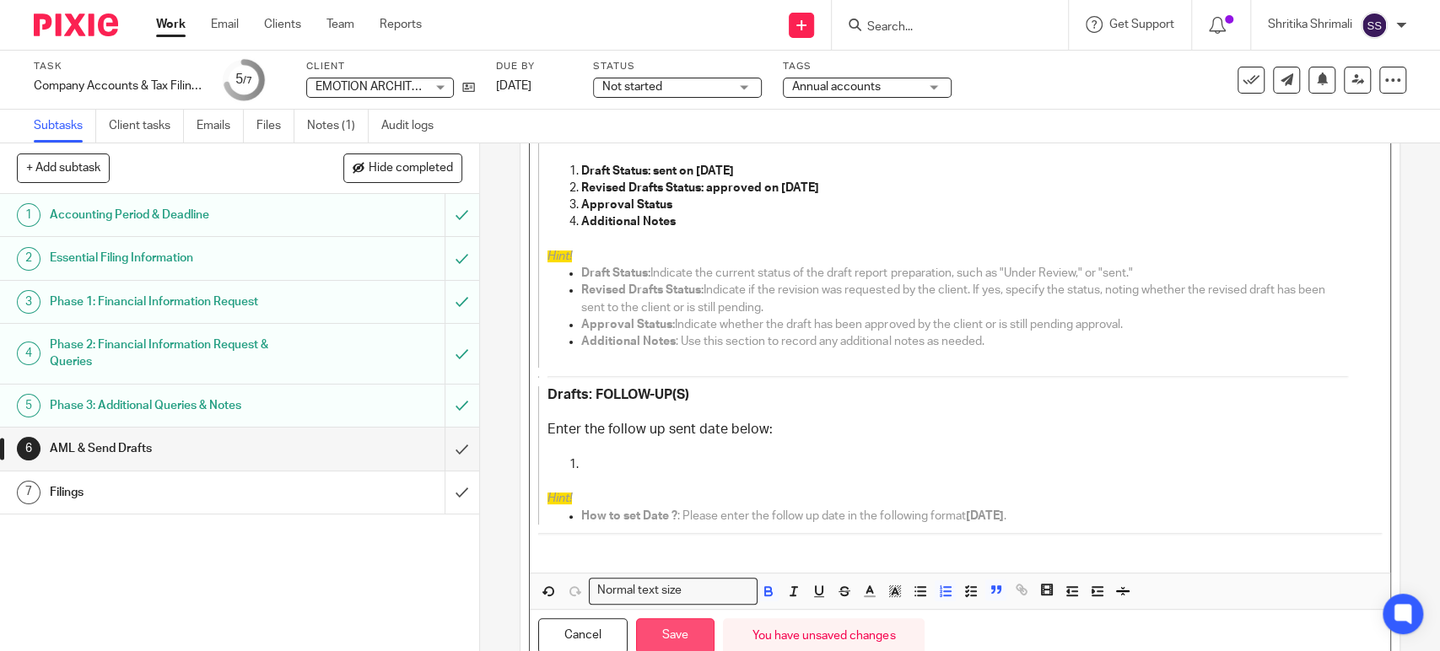
scroll to position [364, 0]
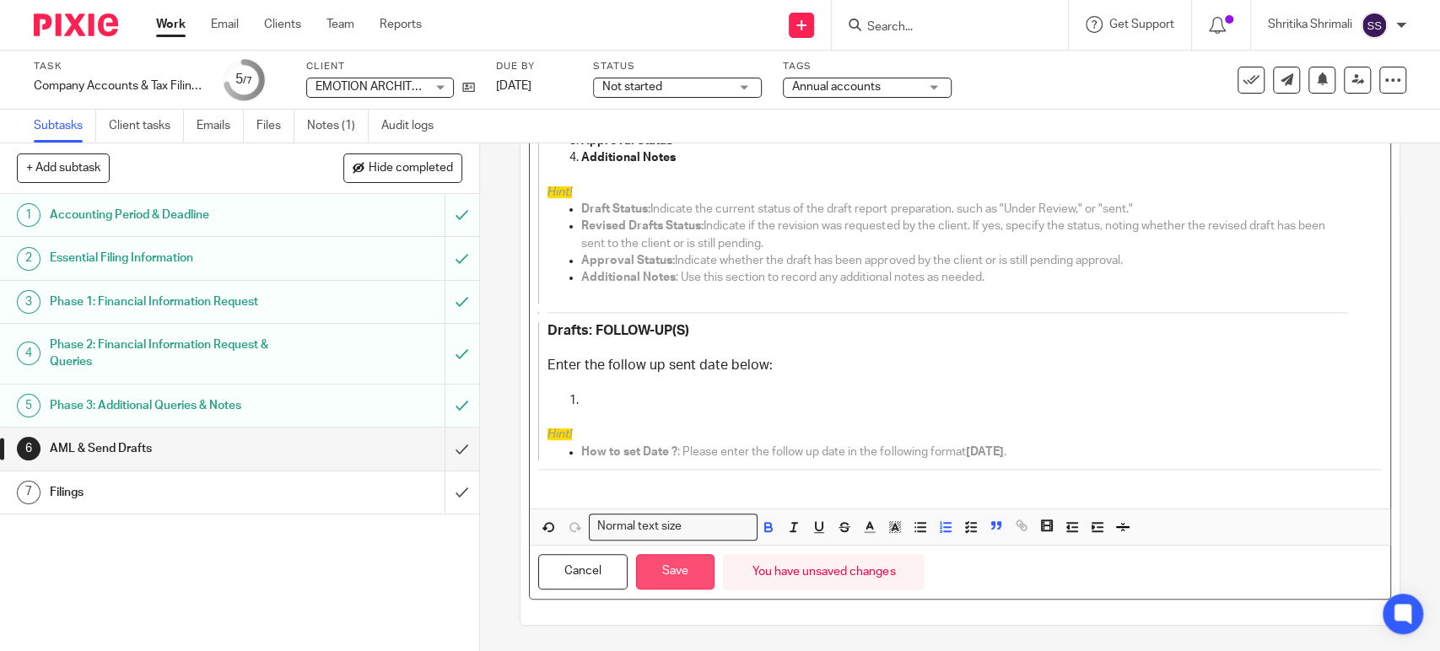
click at [669, 578] on button "Save" at bounding box center [675, 572] width 78 height 36
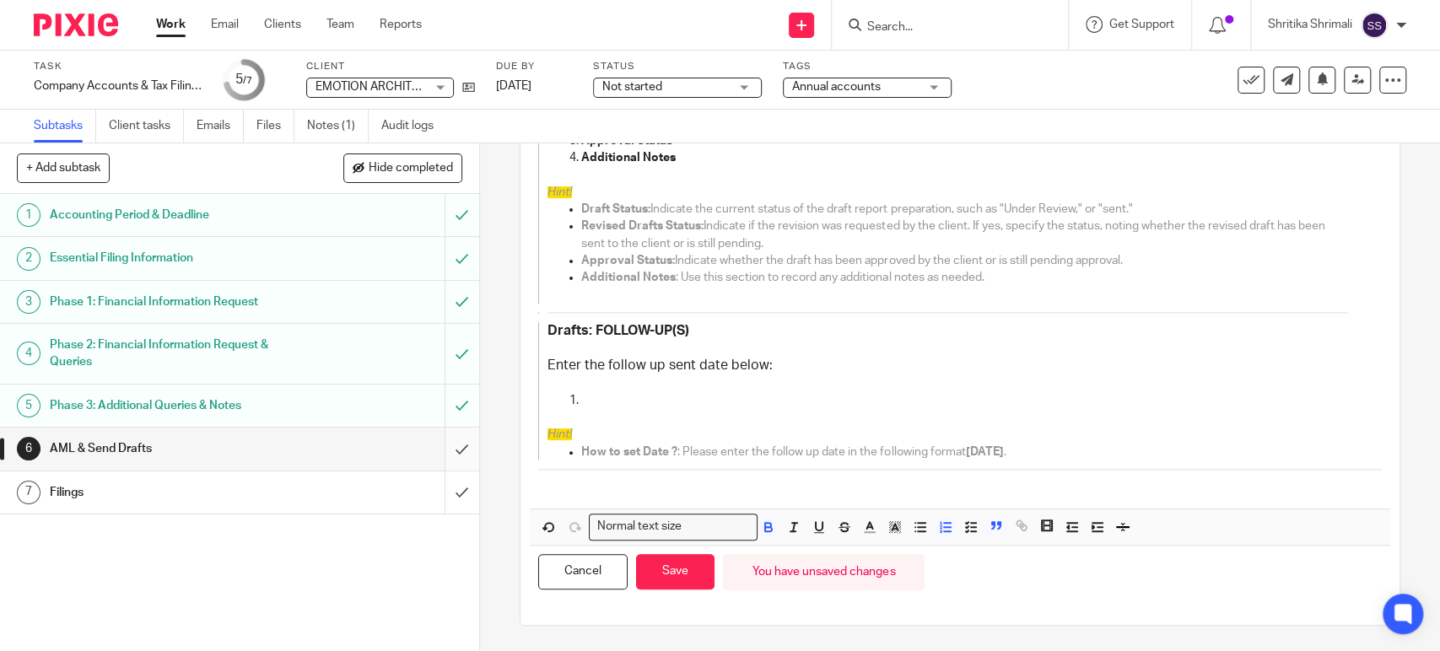
scroll to position [378, 0]
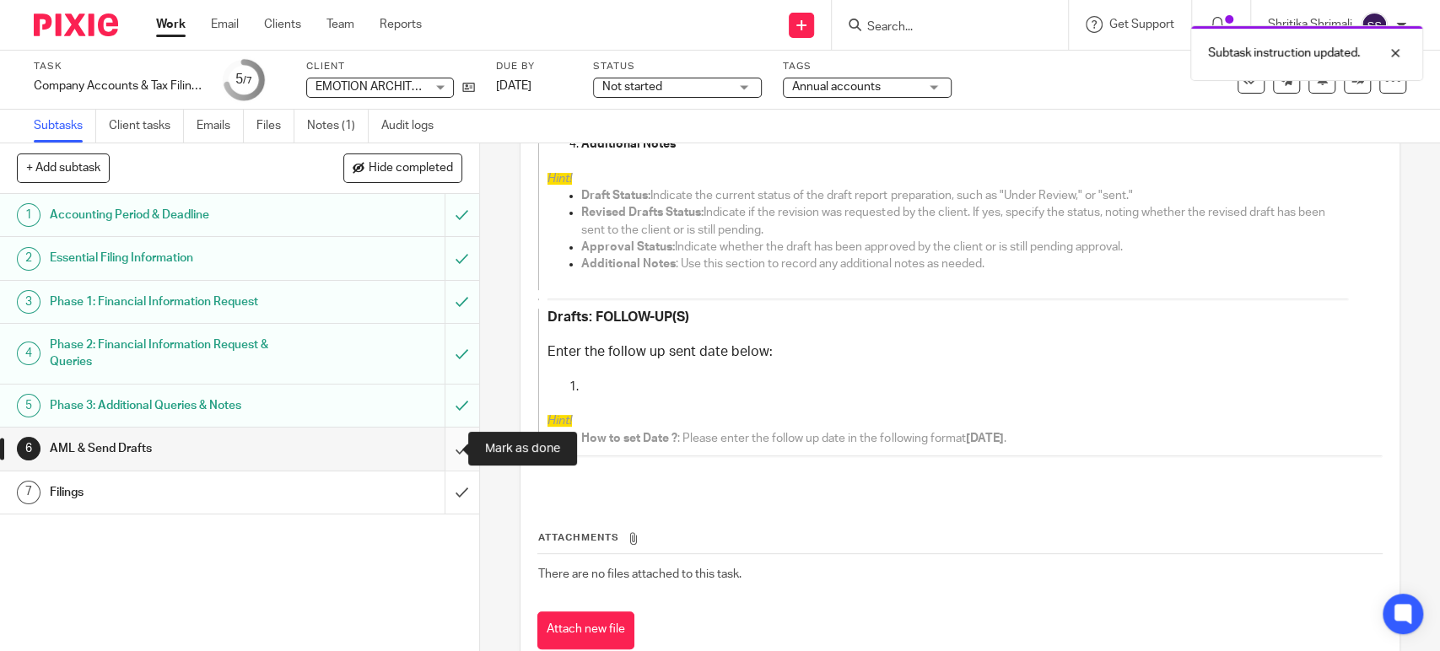
click at [449, 446] on input "submit" at bounding box center [239, 449] width 479 height 42
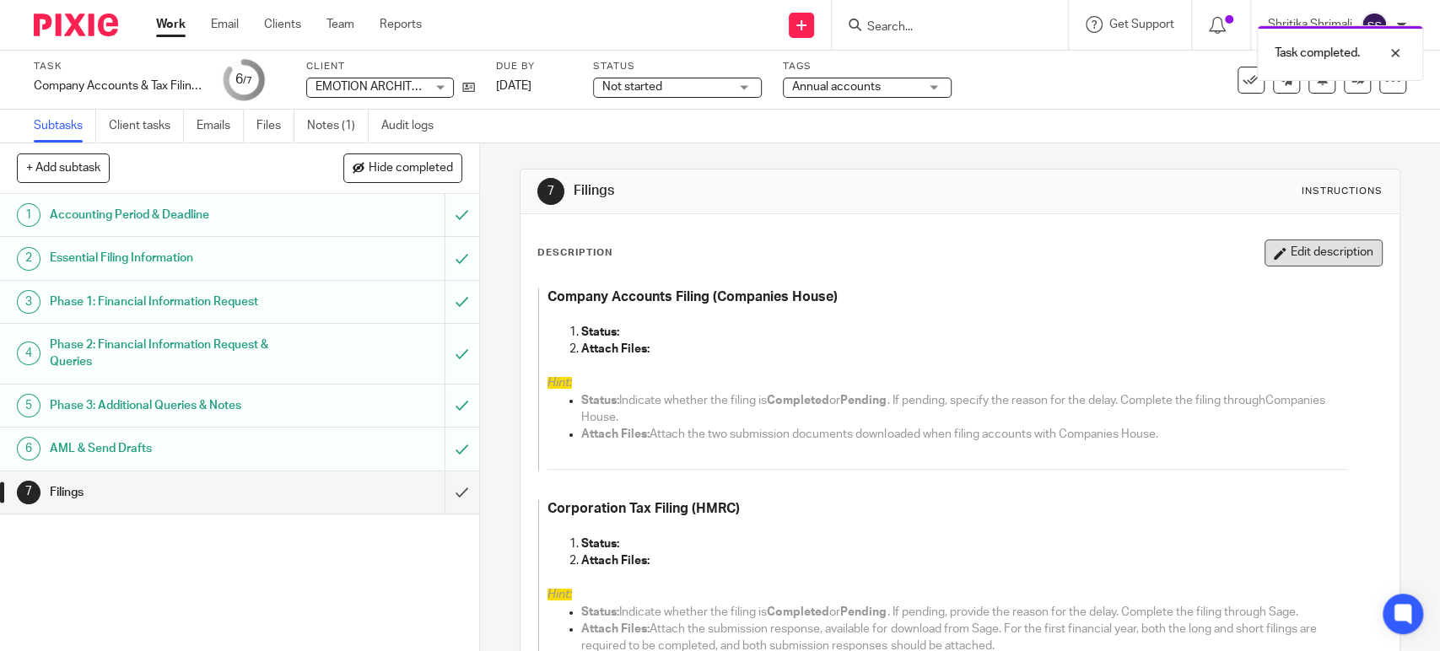
click at [1264, 256] on button "Edit description" at bounding box center [1323, 253] width 118 height 27
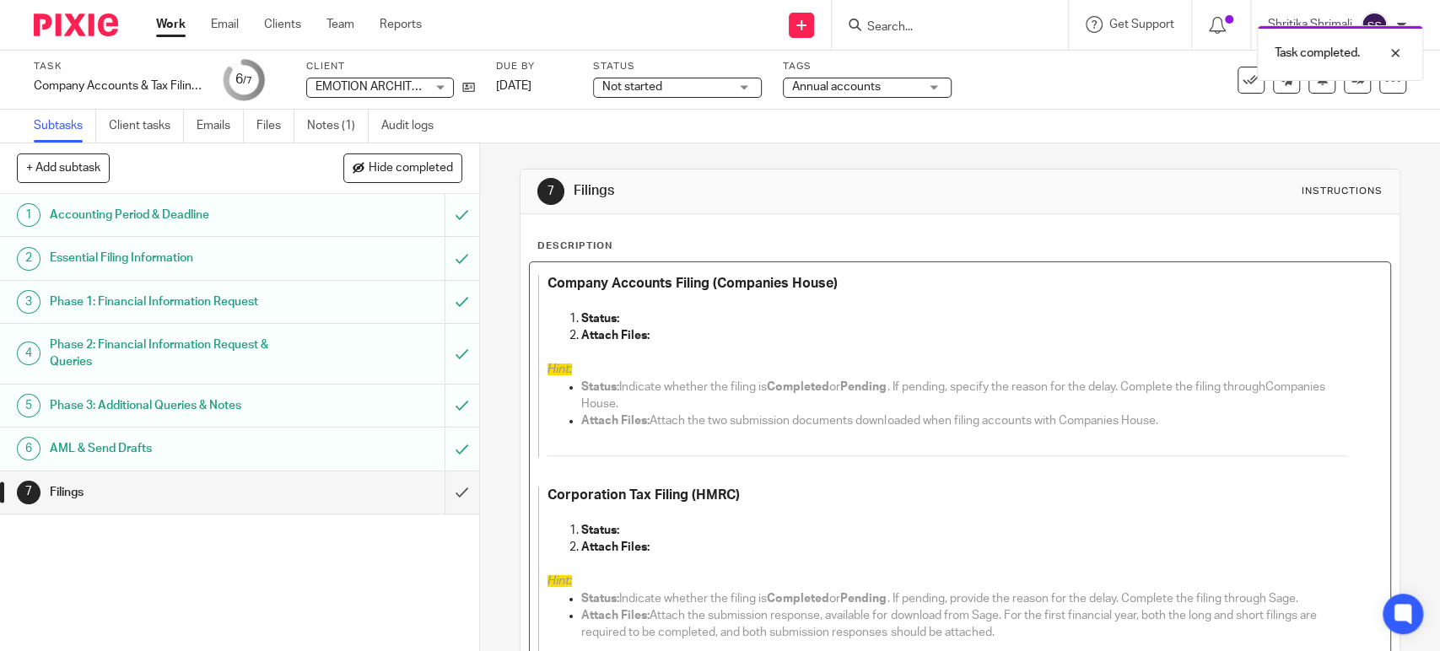
drag, startPoint x: 661, startPoint y: 318, endPoint x: 641, endPoint y: 312, distance: 21.1
click at [661, 318] on p "Status:" at bounding box center [964, 318] width 766 height 17
click at [665, 533] on p "Status:" at bounding box center [964, 530] width 766 height 17
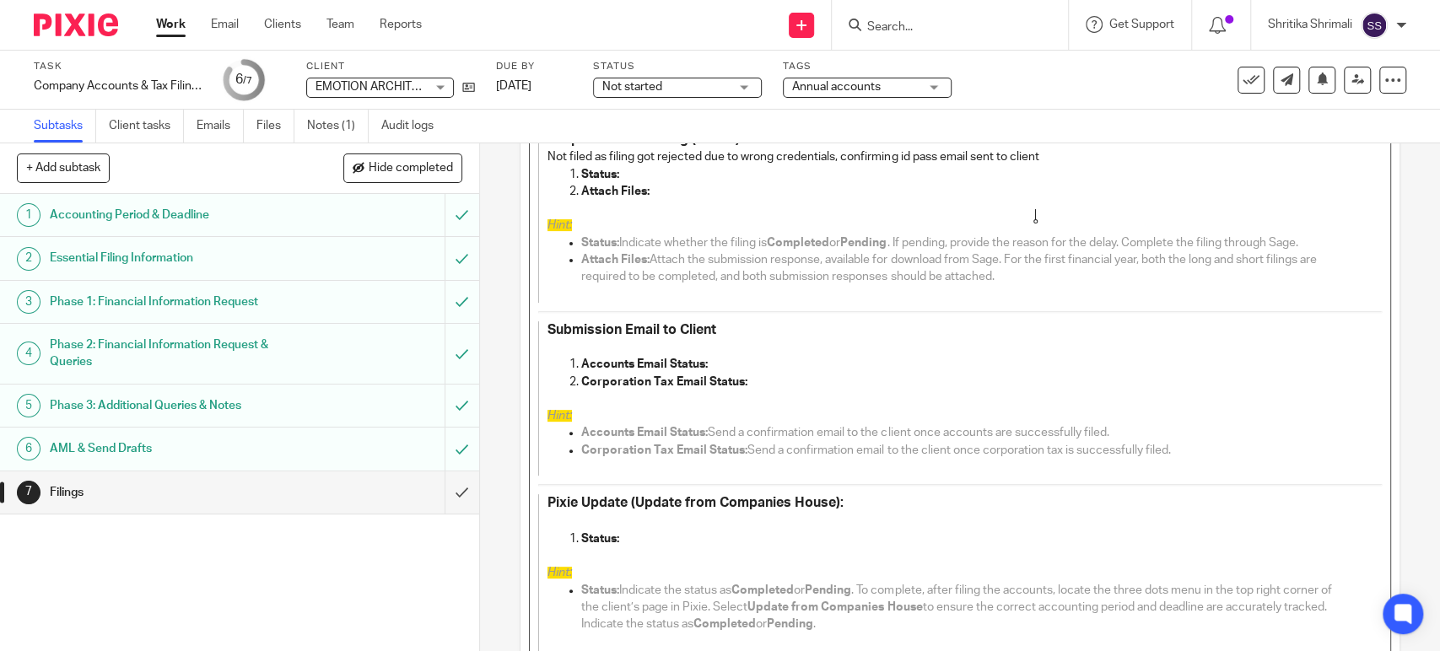
scroll to position [468, 0]
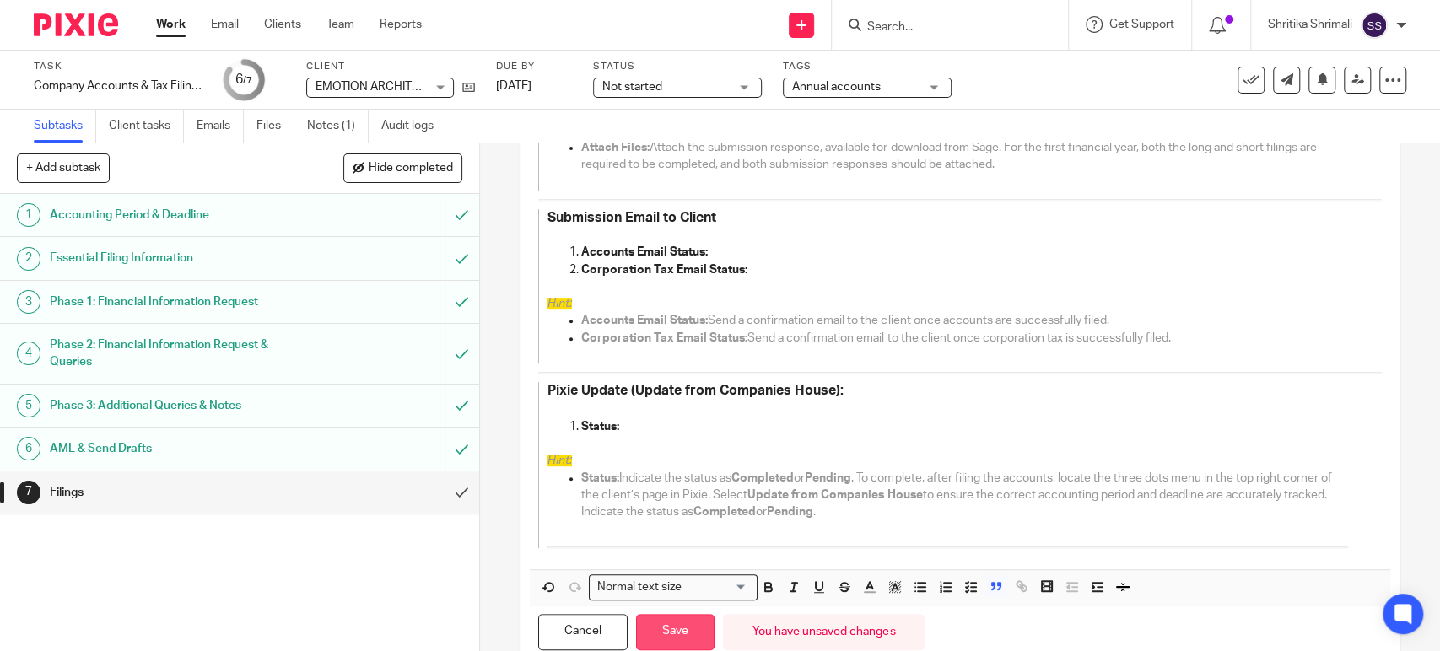
click at [685, 621] on button "Save" at bounding box center [675, 632] width 78 height 36
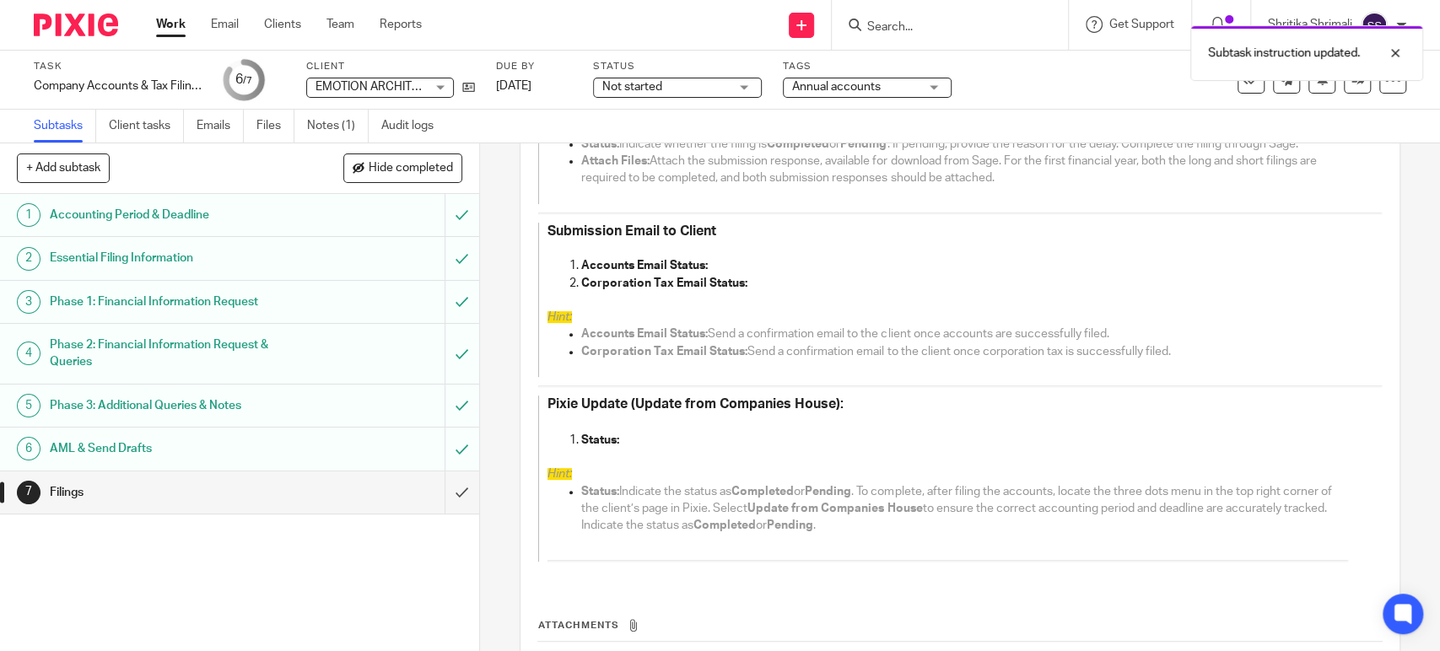
scroll to position [482, 0]
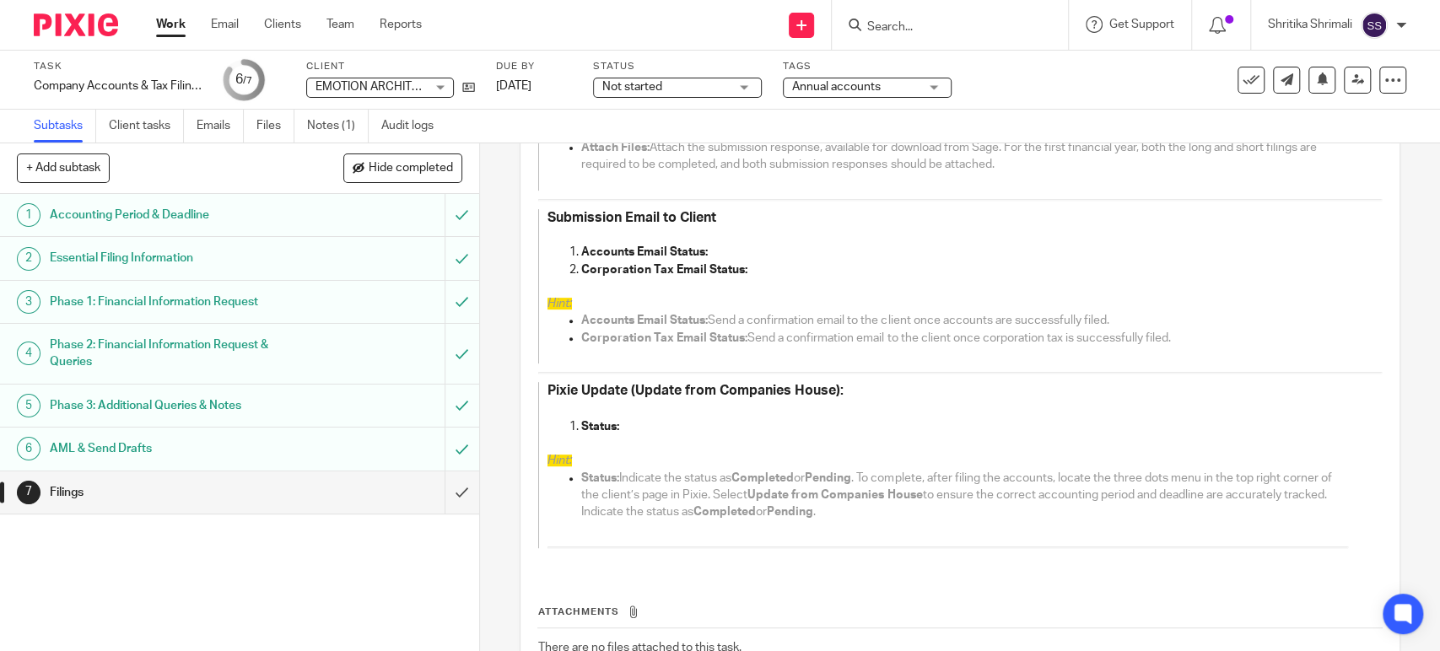
click at [927, 33] on input "Search" at bounding box center [941, 27] width 152 height 15
type input "diamon"
click at [951, 67] on link at bounding box center [993, 65] width 262 height 25
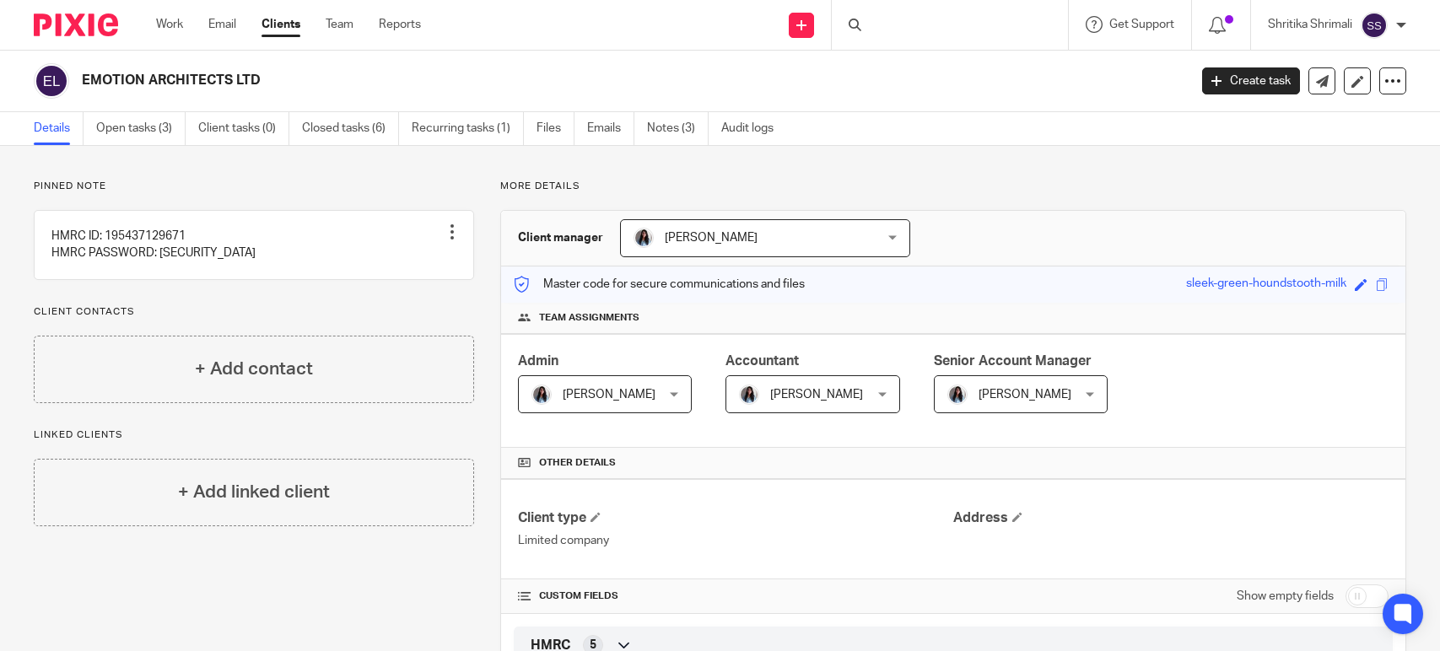
click at [1384, 79] on icon at bounding box center [1392, 81] width 17 height 17
click at [1247, 124] on link "Update from Companies House" at bounding box center [1286, 123] width 186 height 24
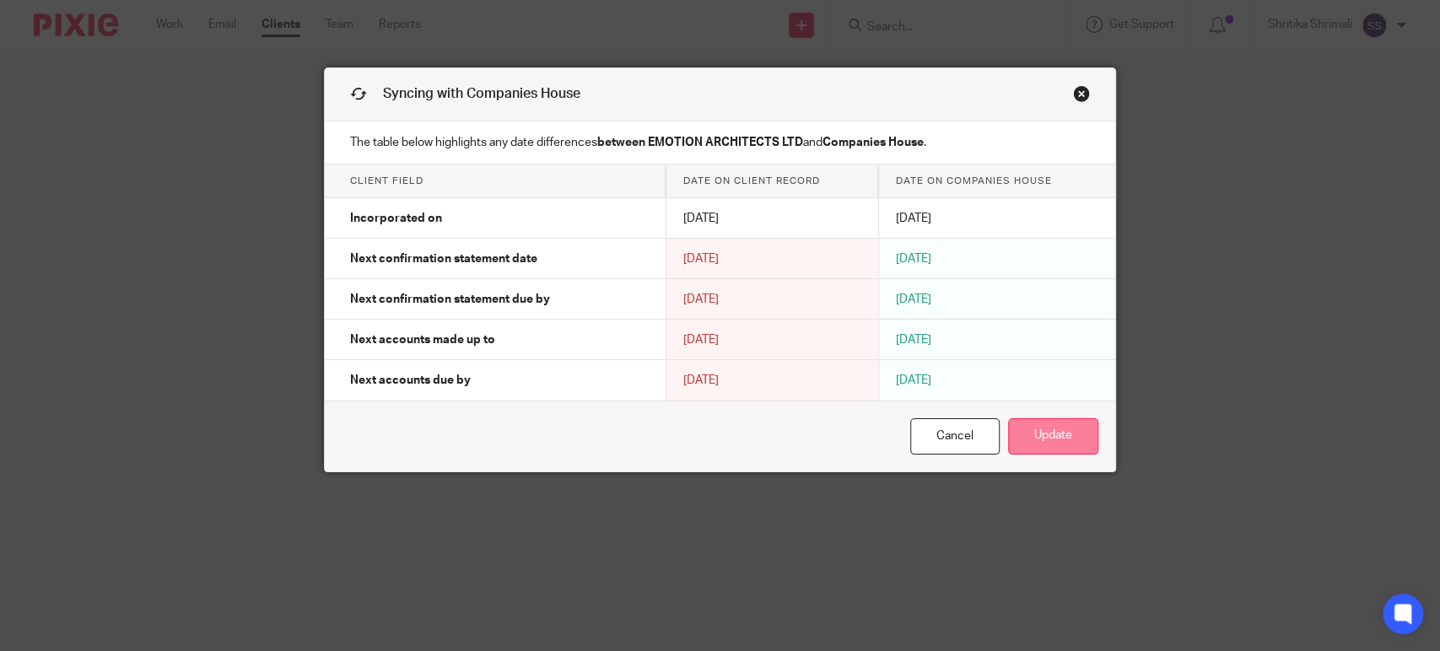
click at [1041, 433] on button "Update" at bounding box center [1053, 436] width 90 height 36
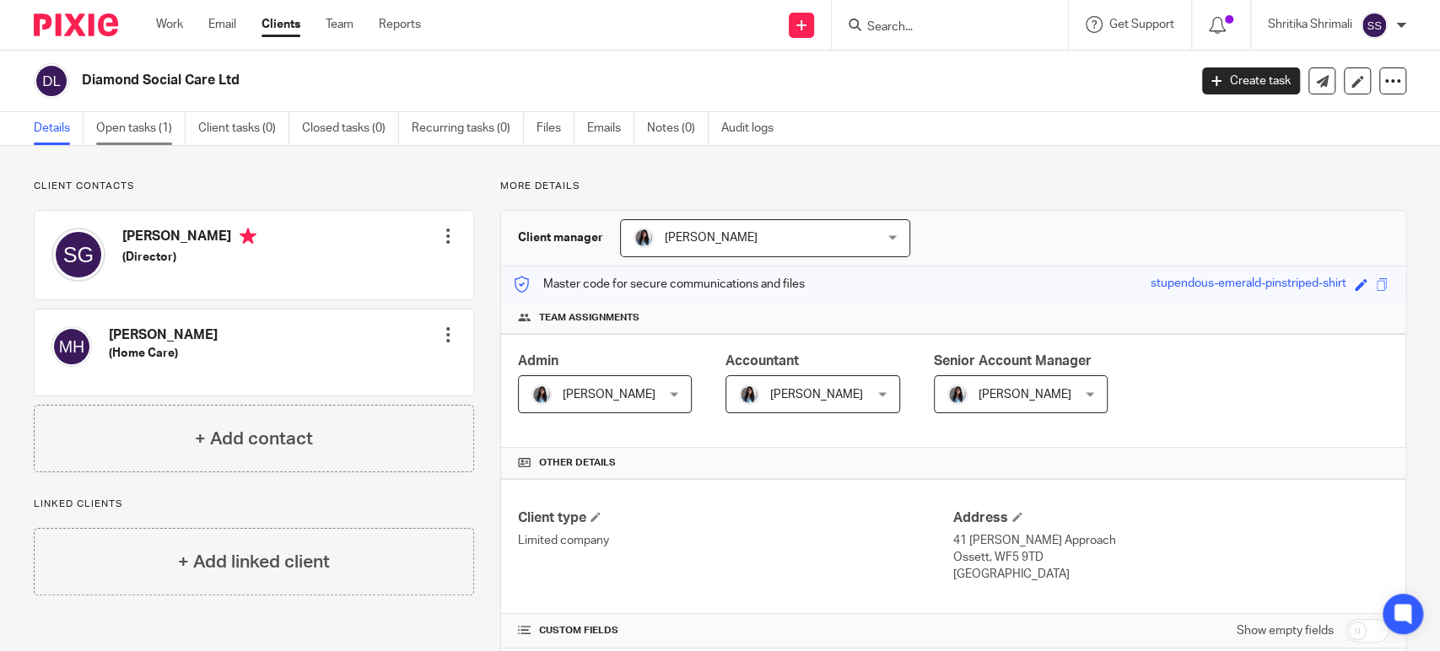
click at [139, 140] on link "Open tasks (1)" at bounding box center [140, 128] width 89 height 33
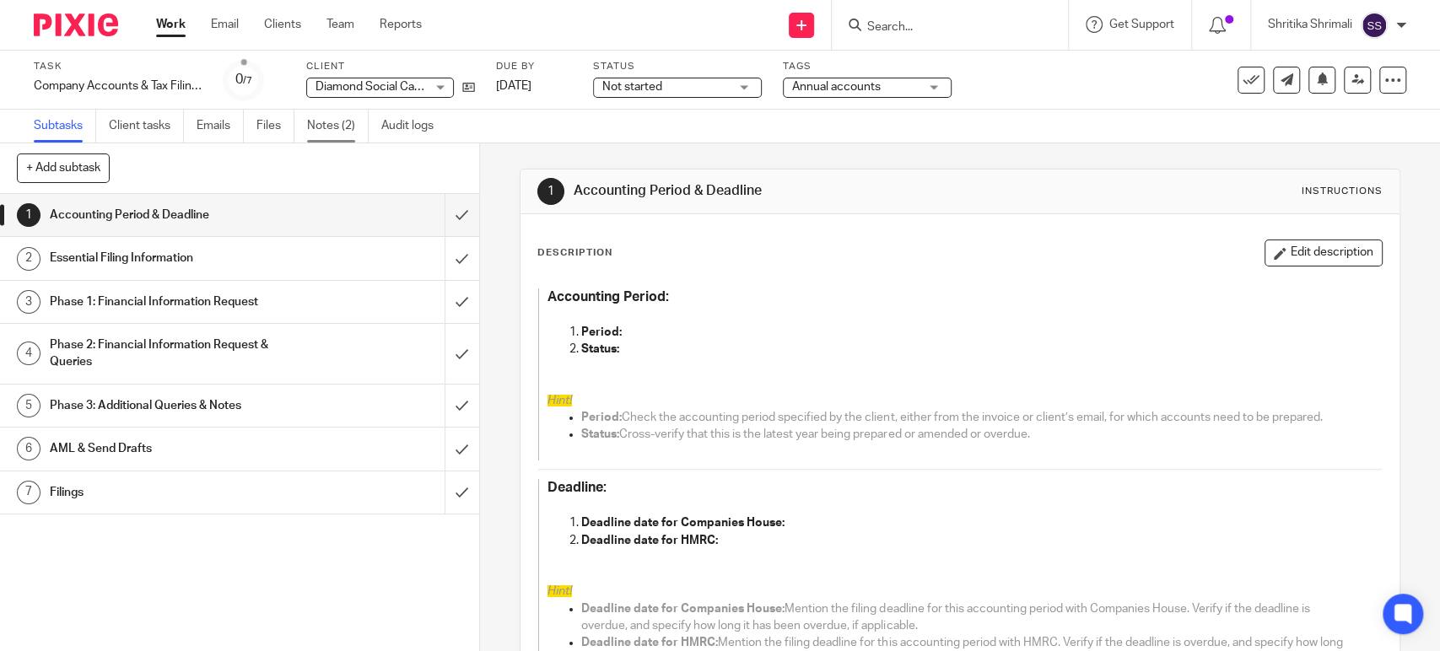
click at [337, 132] on link "Notes (2)" at bounding box center [338, 126] width 62 height 33
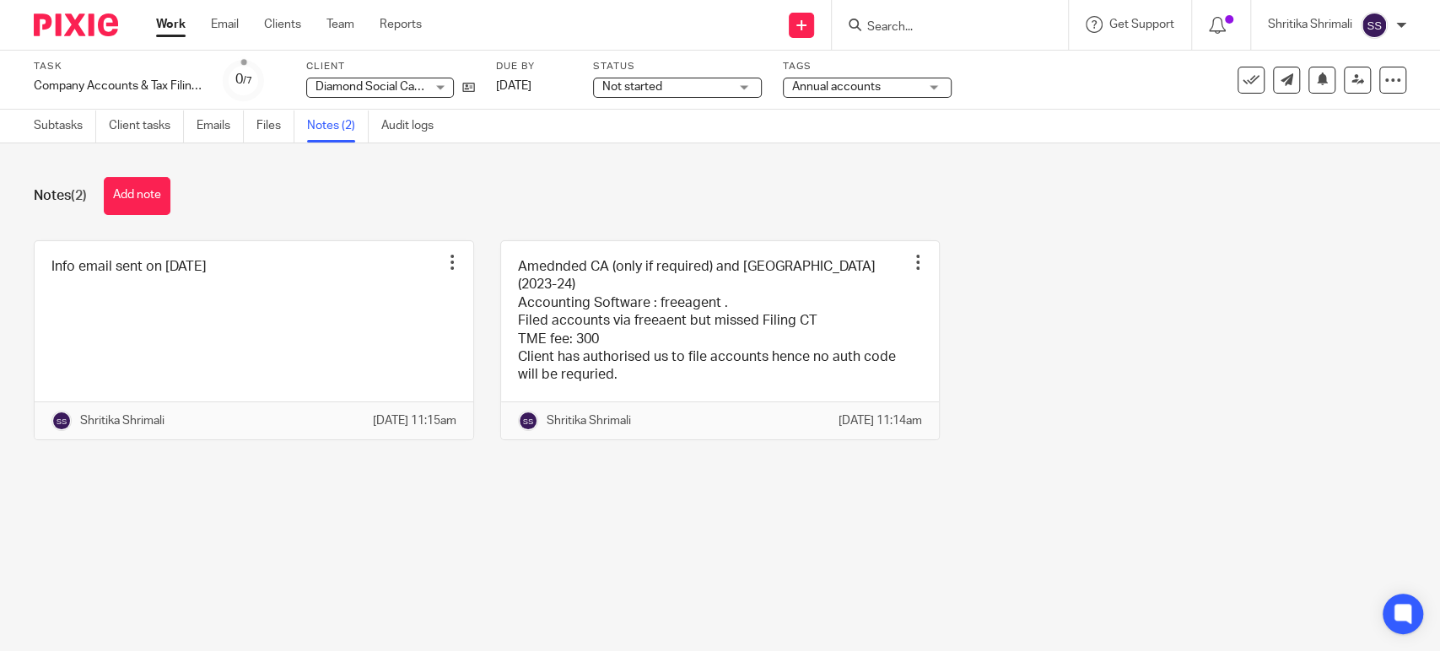
click at [347, 348] on link at bounding box center [254, 340] width 439 height 198
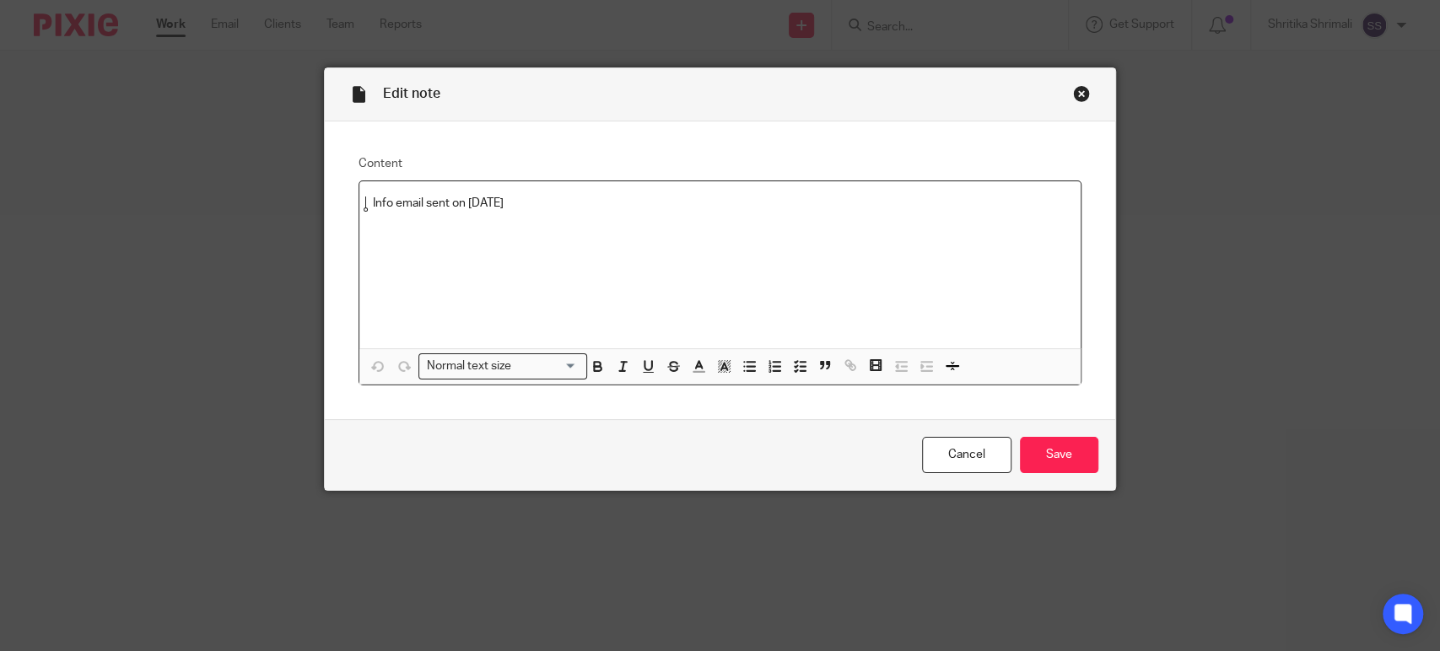
click at [1076, 93] on div "Close this dialog window" at bounding box center [1081, 93] width 17 height 17
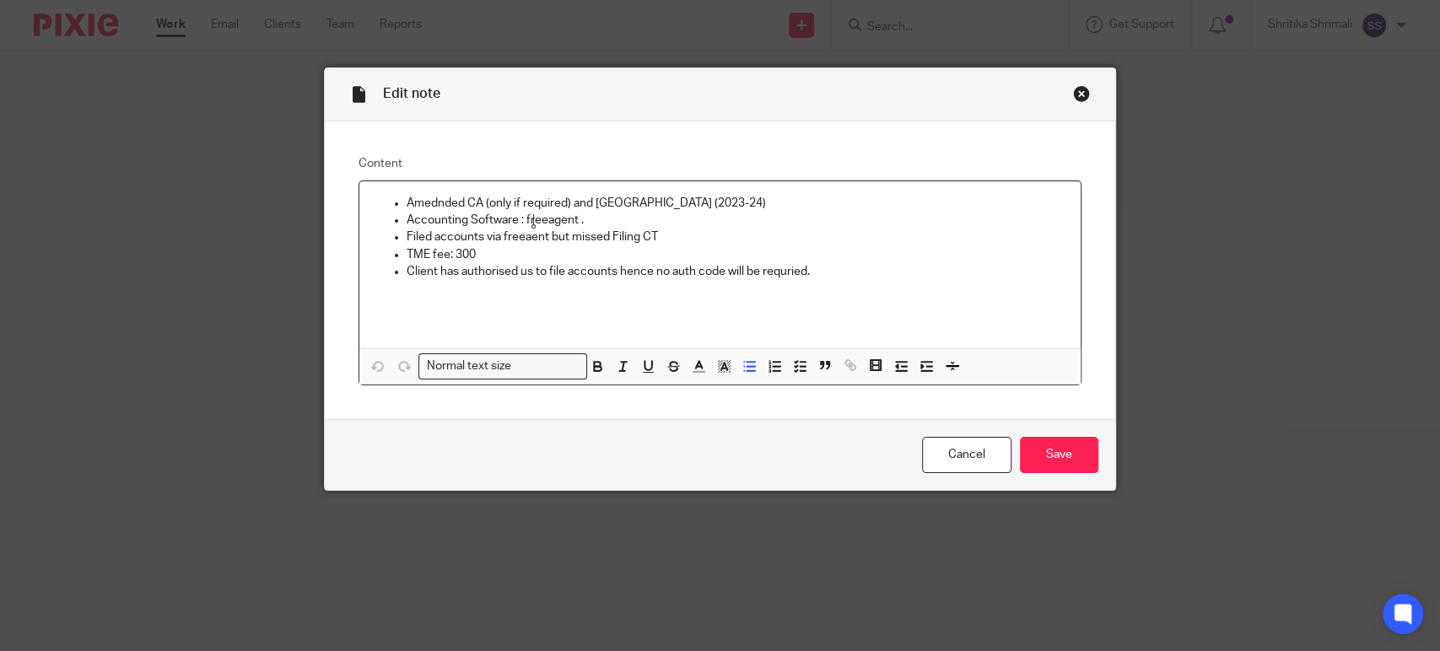
click at [531, 223] on p "Accounting Software : freeagent ." at bounding box center [737, 220] width 660 height 17
click at [520, 236] on p "Filed accounts via freeaent but missed Filing CT" at bounding box center [737, 237] width 660 height 17
click at [1021, 440] on input "Save" at bounding box center [1059, 455] width 78 height 36
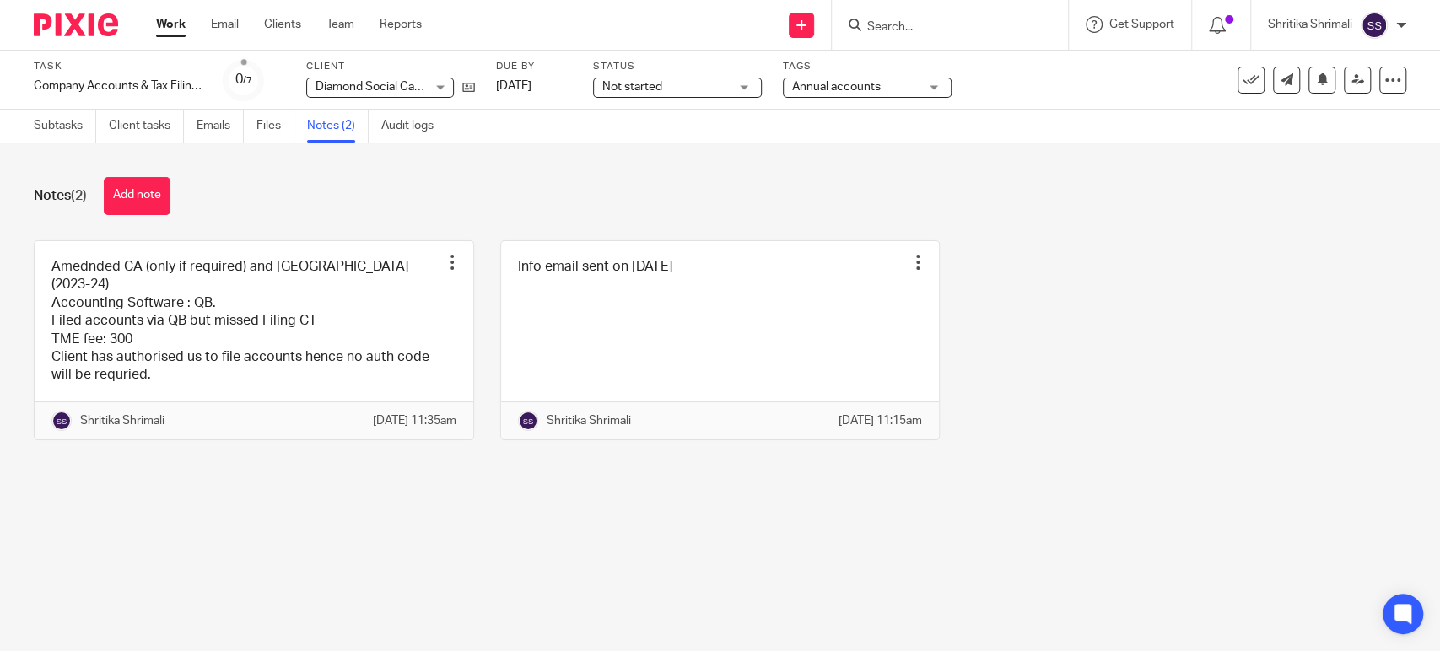
click at [902, 28] on input "Search" at bounding box center [941, 27] width 152 height 15
type input "free"
click at [907, 65] on link at bounding box center [966, 65] width 209 height 25
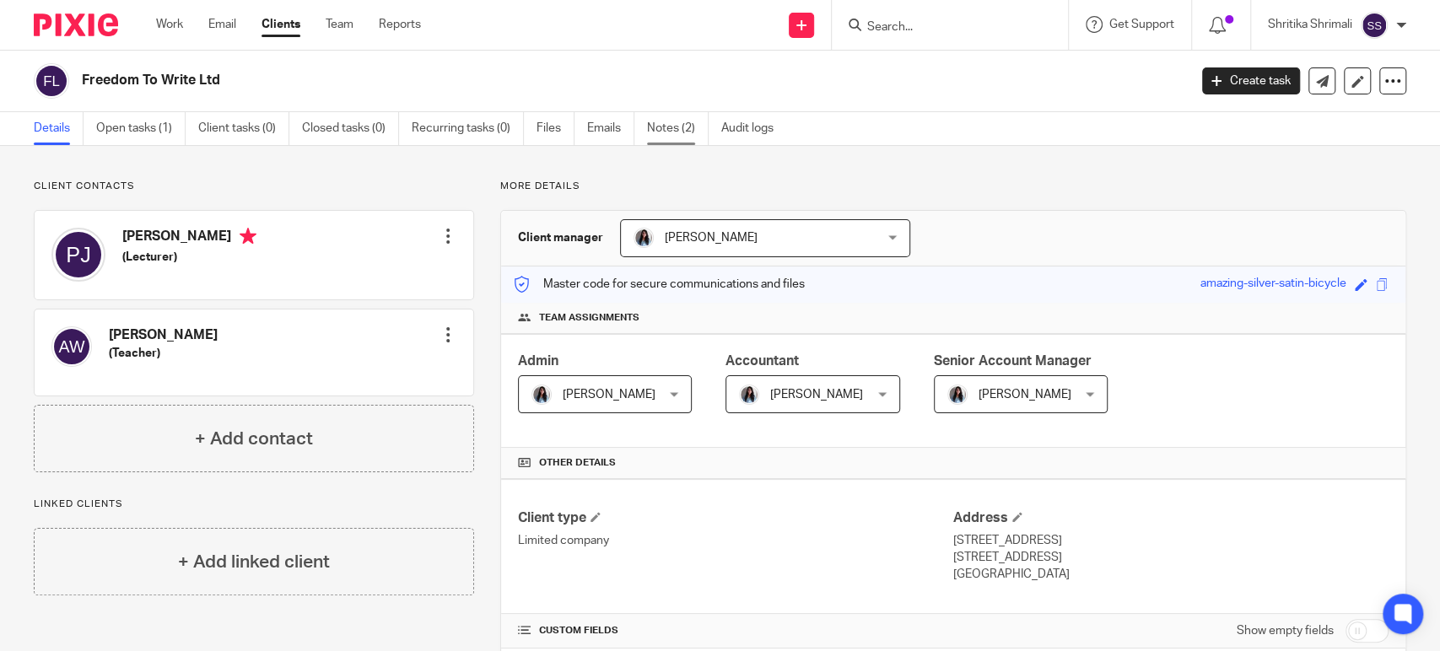
click at [673, 127] on link "Notes (2)" at bounding box center [678, 128] width 62 height 33
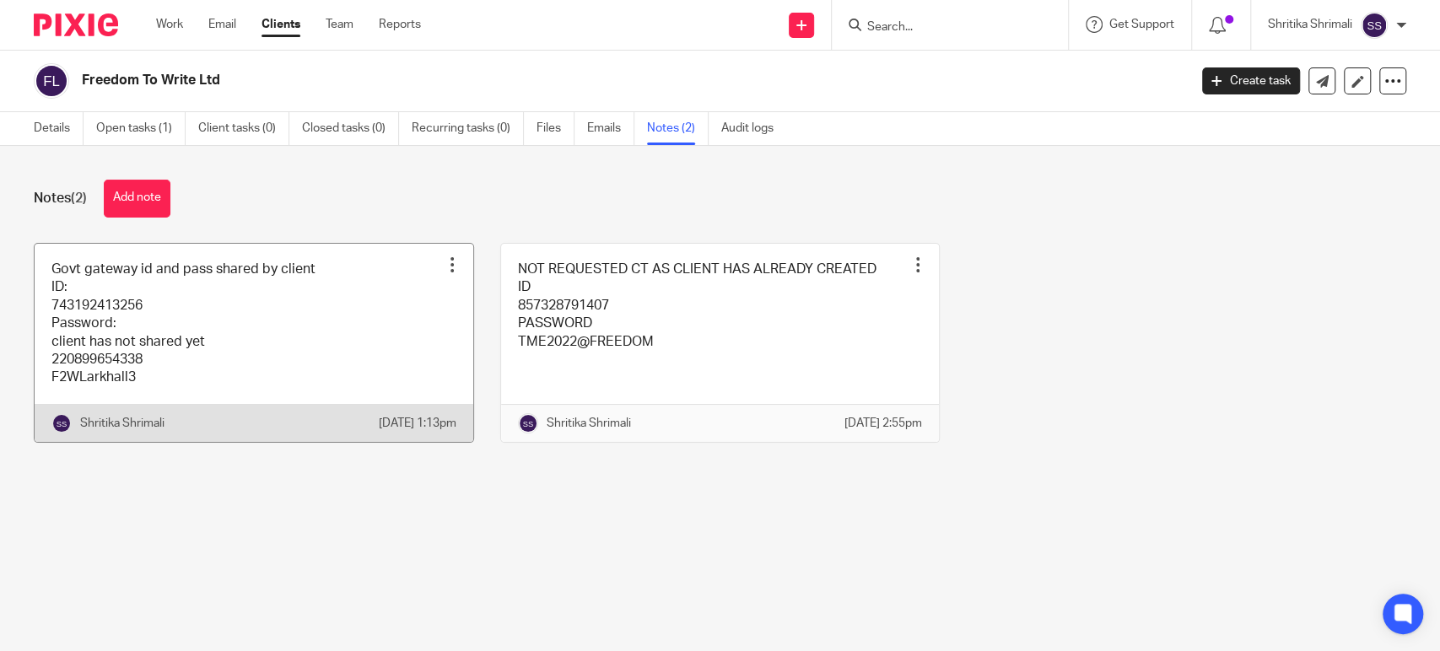
click at [359, 315] on link at bounding box center [254, 343] width 439 height 198
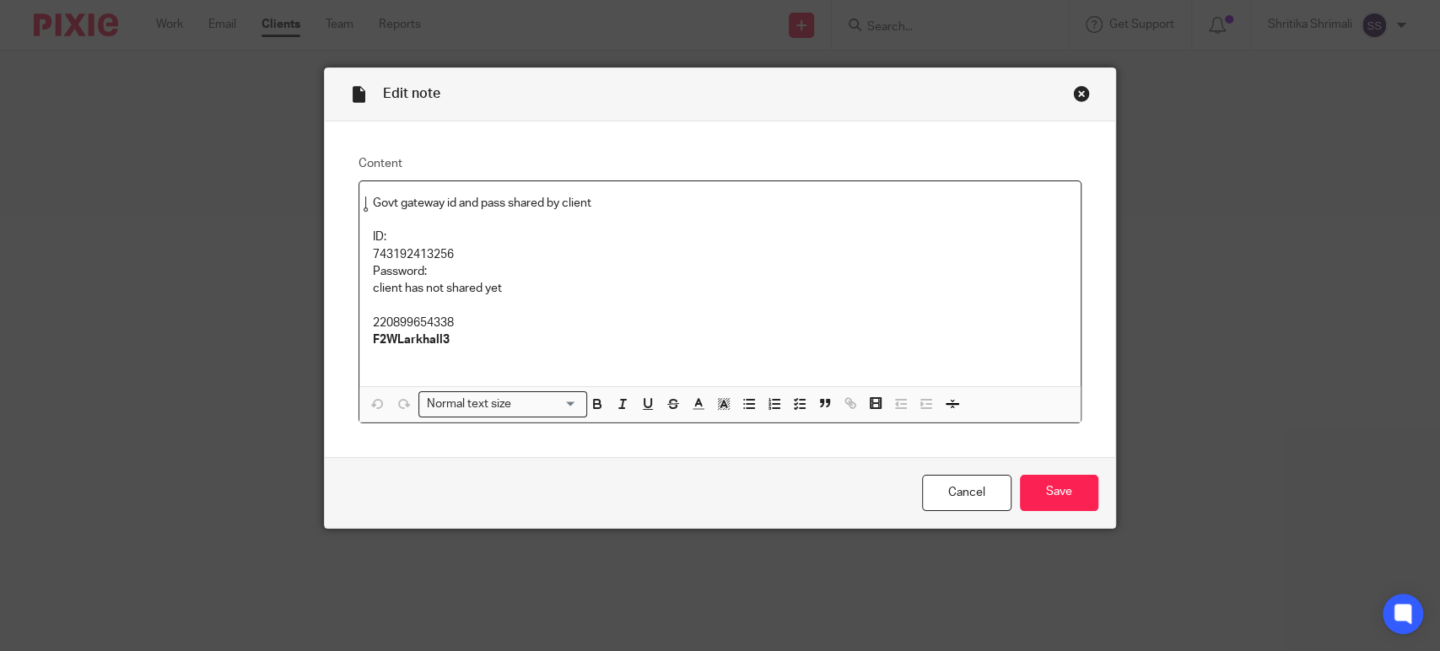
click at [398, 255] on p "743192413256" at bounding box center [720, 254] width 694 height 17
click at [720, 282] on p "client has not shared yet" at bounding box center [720, 288] width 694 height 17
click at [399, 326] on p "220899654338 F2WLarkhall3" at bounding box center [720, 332] width 694 height 35
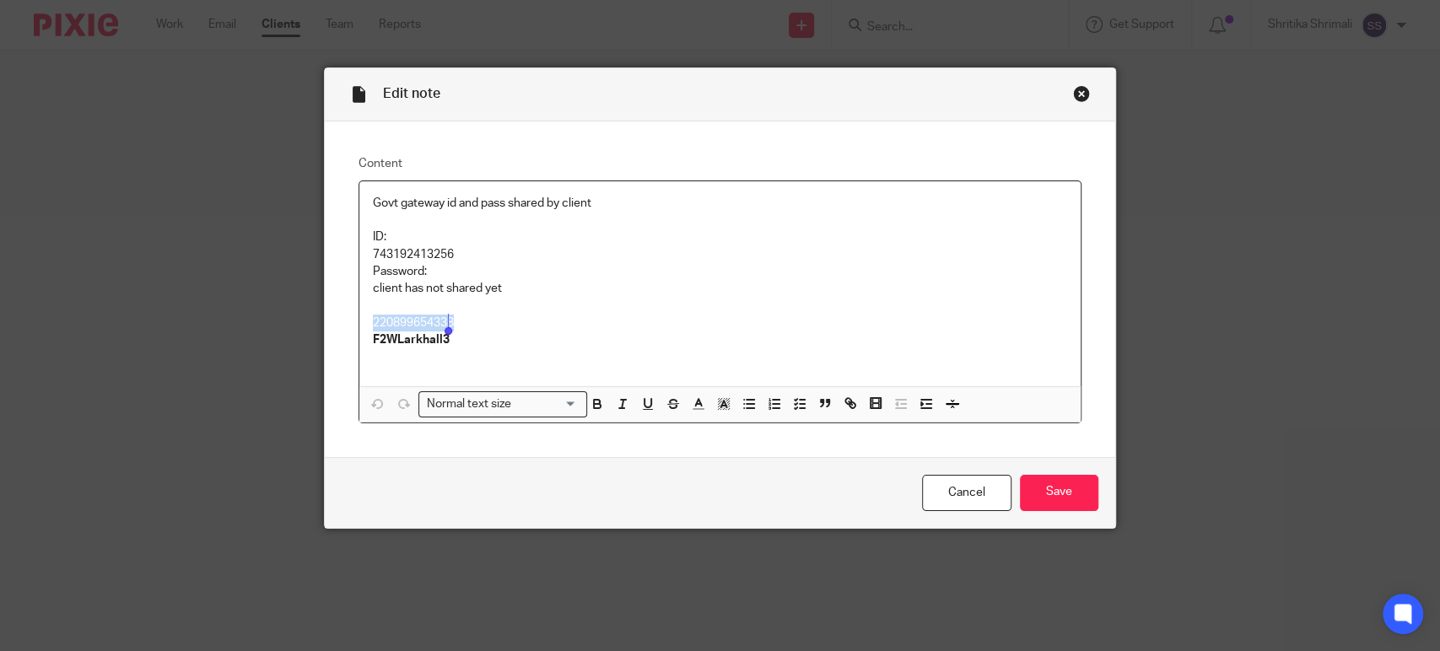
copy p "220899654338"
click at [803, 301] on p at bounding box center [720, 305] width 694 height 17
click at [400, 343] on strong "F2WLarkhall3" at bounding box center [411, 340] width 77 height 12
copy strong "F2WLarkhall3"
